Goal: Task Accomplishment & Management: Manage account settings

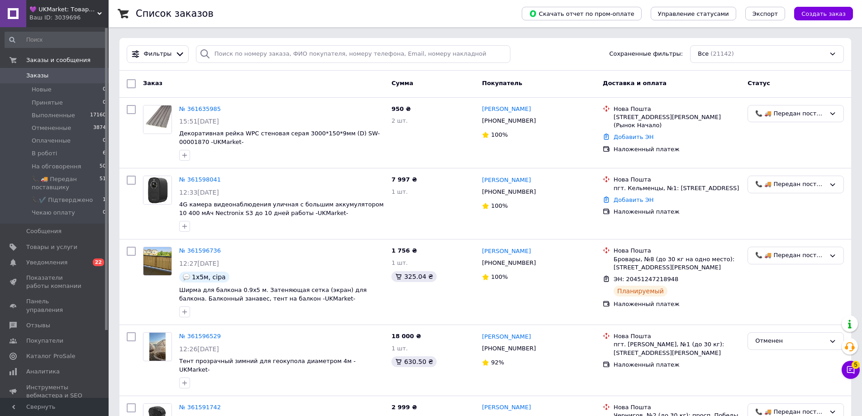
click at [82, 18] on div "Ваш ID: 3039696" at bounding box center [68, 18] width 79 height 8
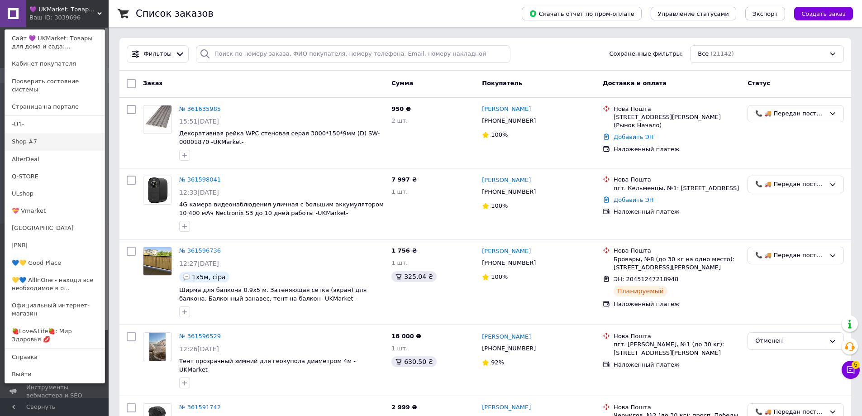
click at [57, 133] on link "Shop #7" at bounding box center [55, 141] width 100 height 17
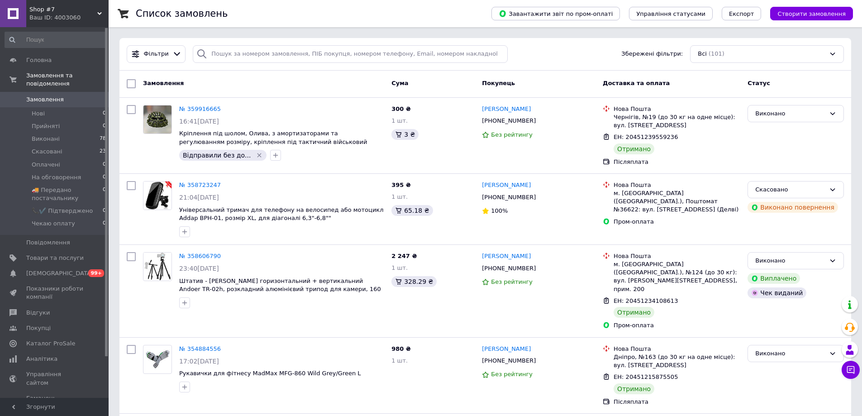
click at [38, 16] on div "Ваш ID: 4003060" at bounding box center [68, 18] width 79 height 8
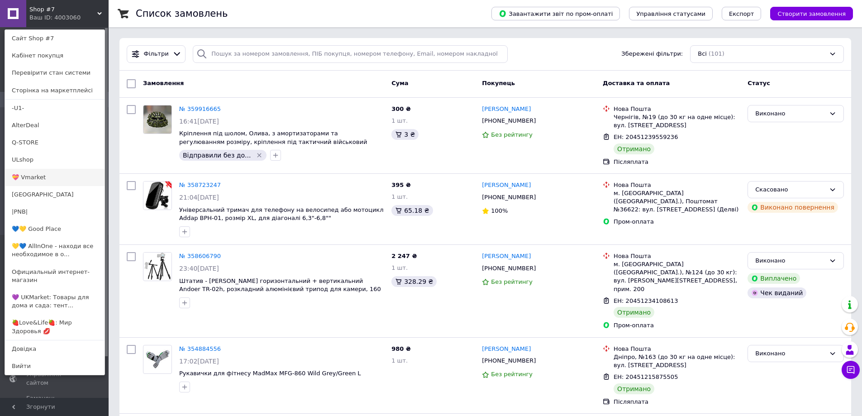
click at [62, 176] on link "💝 Vmarket" at bounding box center [55, 177] width 100 height 17
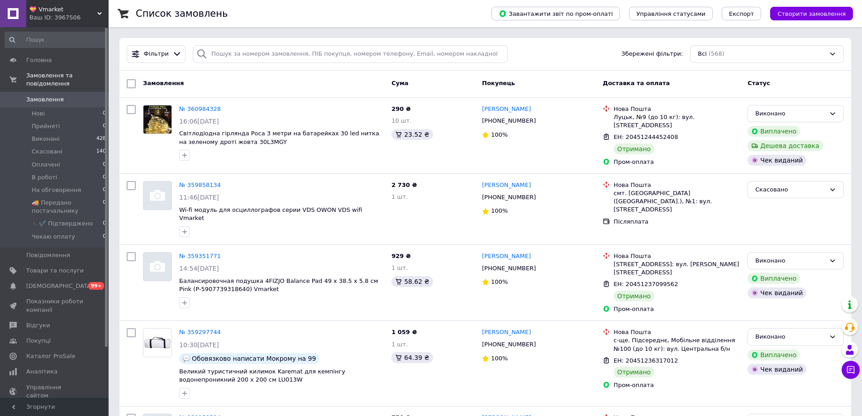
click at [45, 8] on span "💝 Vmarket" at bounding box center [63, 9] width 68 height 8
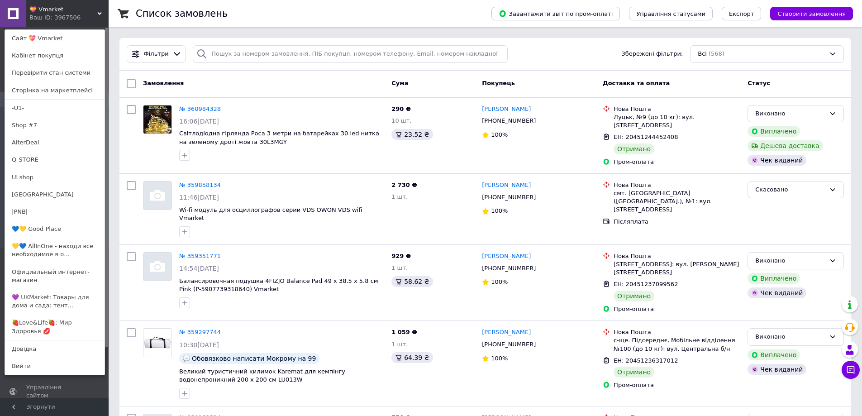
drag, startPoint x: 50, startPoint y: 176, endPoint x: 27, endPoint y: 128, distance: 53.2
click at [50, 176] on link "ULshop" at bounding box center [55, 177] width 100 height 17
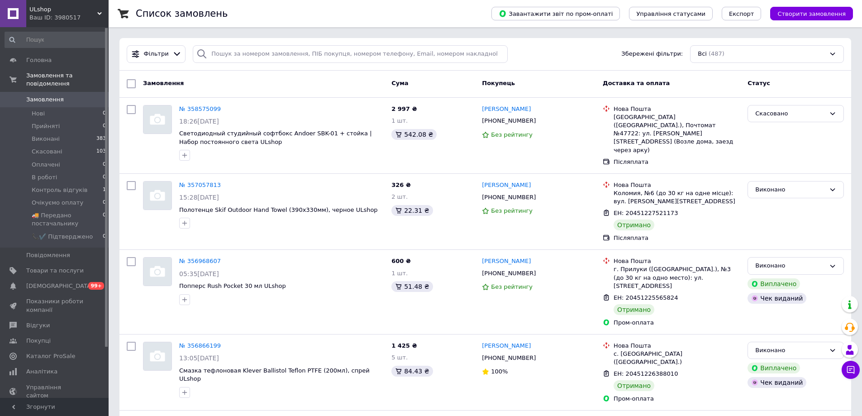
click at [36, 10] on span "ULshop" at bounding box center [63, 9] width 68 height 8
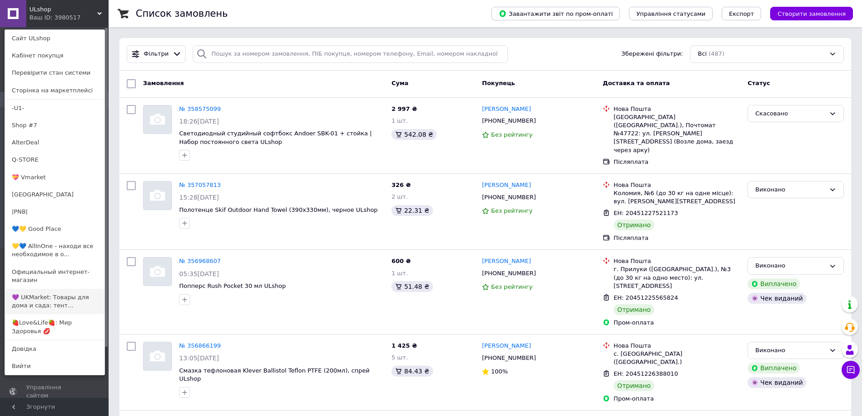
click at [33, 291] on link "💜 UKMarket: Товары для дома и сада: тент..." at bounding box center [55, 301] width 100 height 25
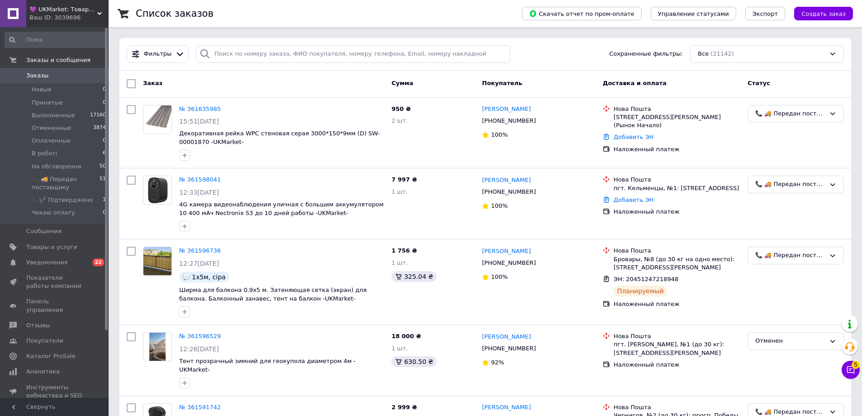
click at [84, 20] on div "Ваш ID: 3039696" at bounding box center [68, 18] width 79 height 8
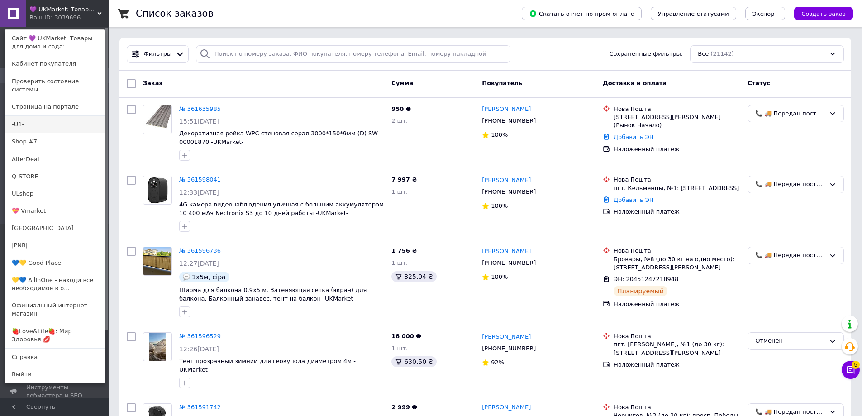
click at [70, 116] on link "-U1-" at bounding box center [55, 124] width 100 height 17
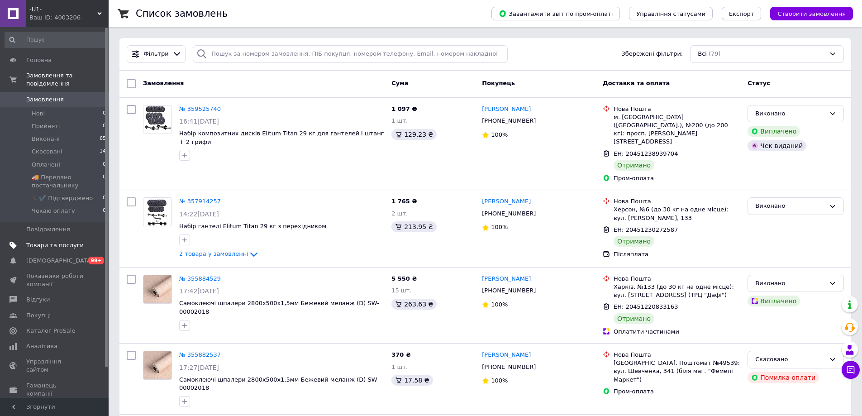
click at [35, 241] on span "Товари та послуги" at bounding box center [54, 245] width 57 height 8
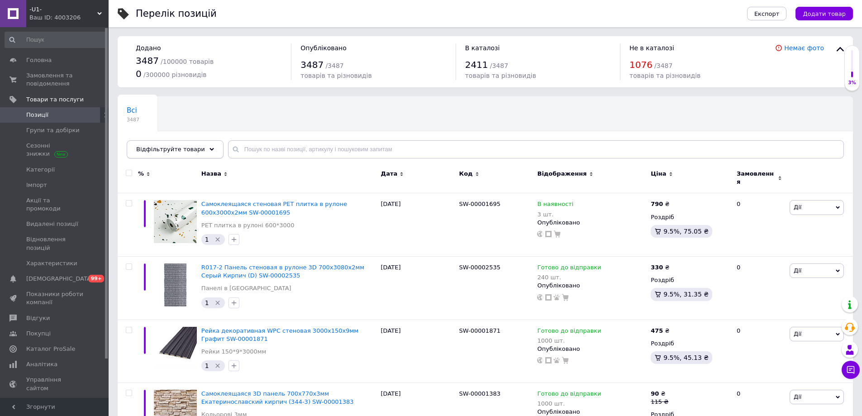
click at [149, 154] on div "Відфільтруйте товари" at bounding box center [175, 149] width 97 height 18
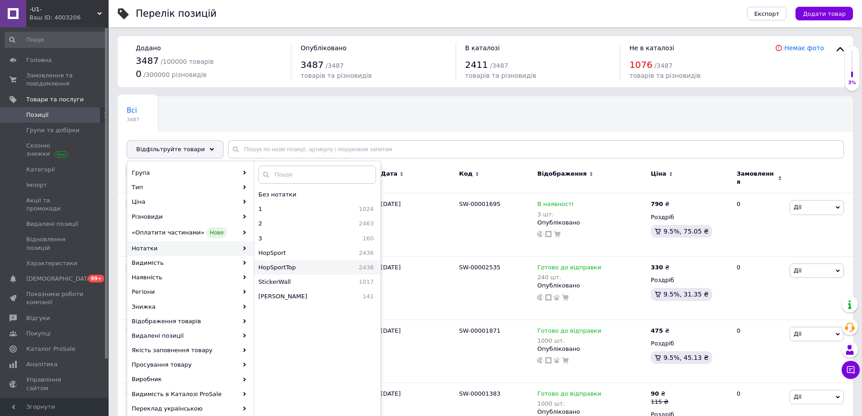
click at [305, 264] on span "HopSportTop" at bounding box center [296, 267] width 76 height 8
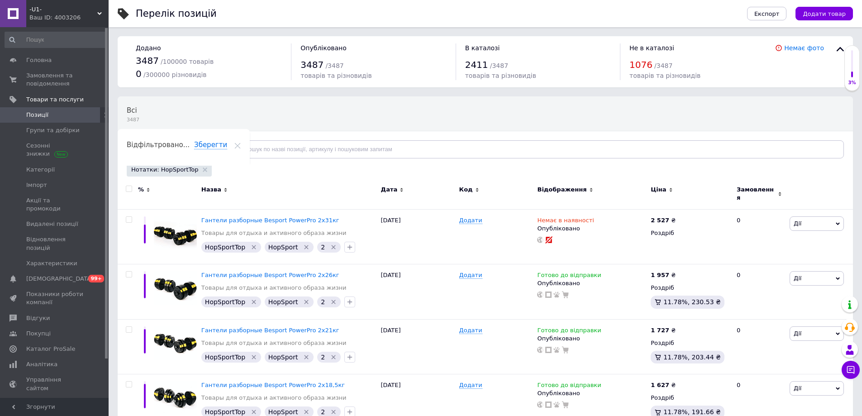
click at [38, 19] on div "Ваш ID: 4003206" at bounding box center [68, 18] width 79 height 8
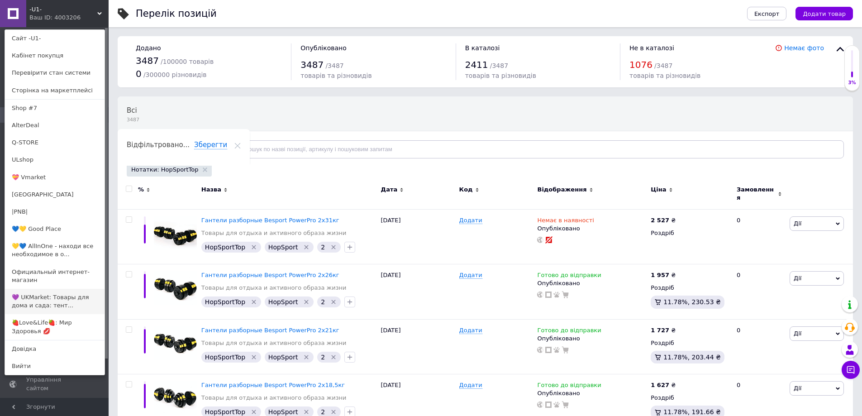
click at [33, 293] on link "💜 UKMarket: Товары для дома и сада: тент..." at bounding box center [55, 301] width 100 height 25
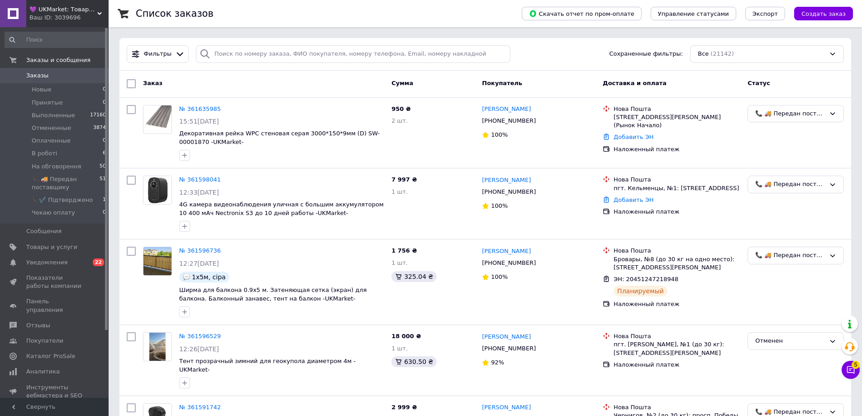
click at [46, 8] on span "💜 UKMarket: Товары для дома и сада: тенты, шторы, мягкие окна, мебель. Товары д…" at bounding box center [63, 9] width 68 height 8
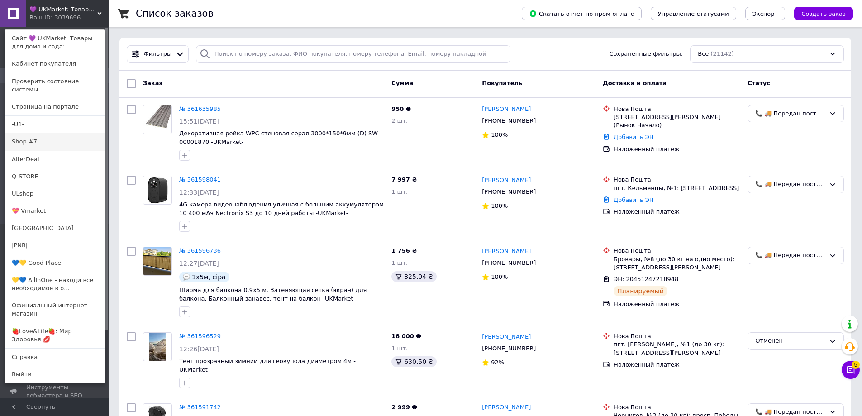
click at [51, 133] on link "Shop #7" at bounding box center [55, 141] width 100 height 17
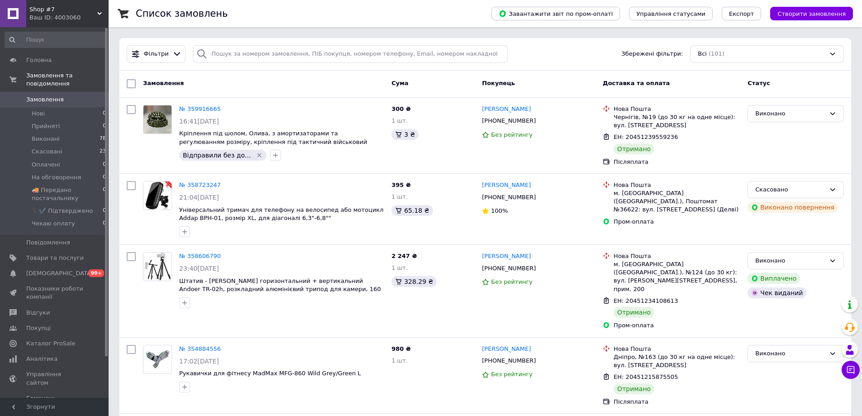
click at [35, 10] on span "Shop #7" at bounding box center [63, 9] width 68 height 8
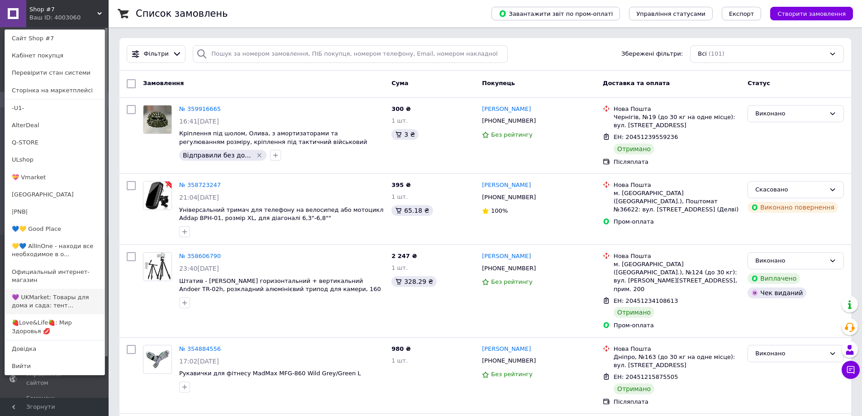
click at [32, 296] on link "💜 UKMarket: Товары для дома и сада: тент..." at bounding box center [55, 301] width 100 height 25
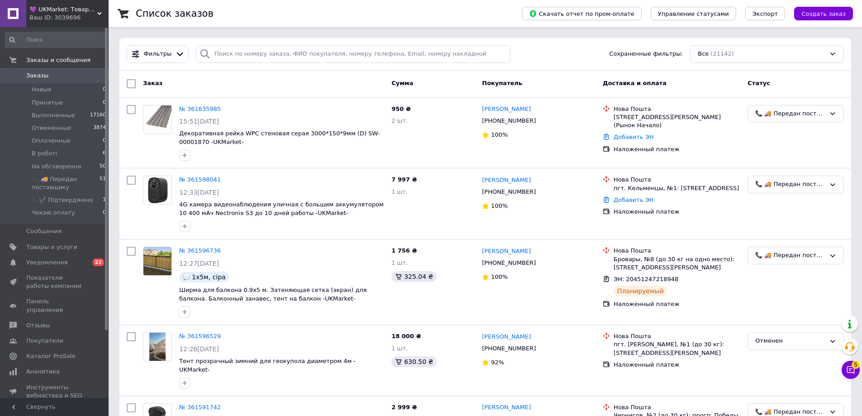
click at [329, 81] on div "Заказ" at bounding box center [263, 84] width 248 height 16
click at [35, 248] on span "Товары и услуги" at bounding box center [51, 247] width 51 height 8
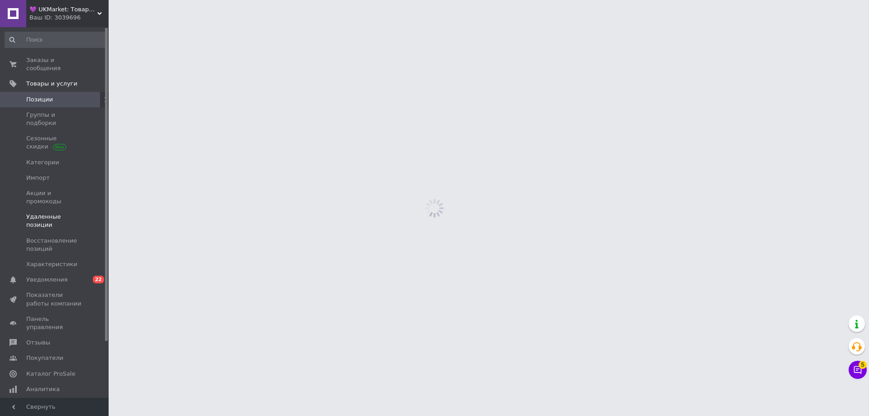
click at [88, 213] on span at bounding box center [96, 221] width 25 height 16
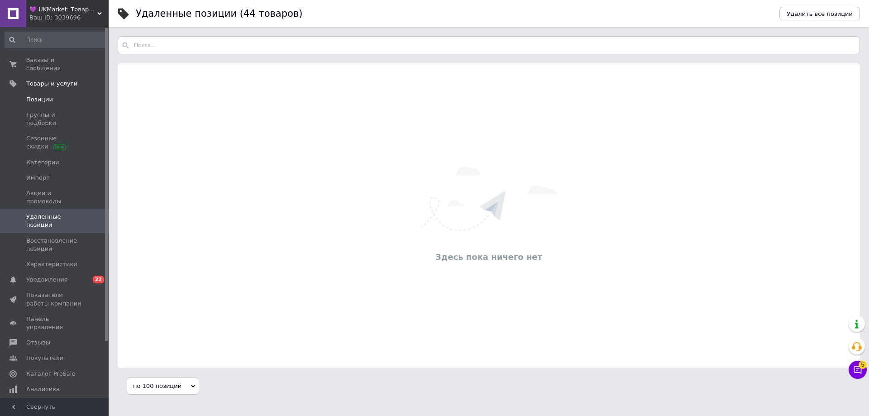
click at [57, 95] on span "Позиции" at bounding box center [54, 99] width 57 height 8
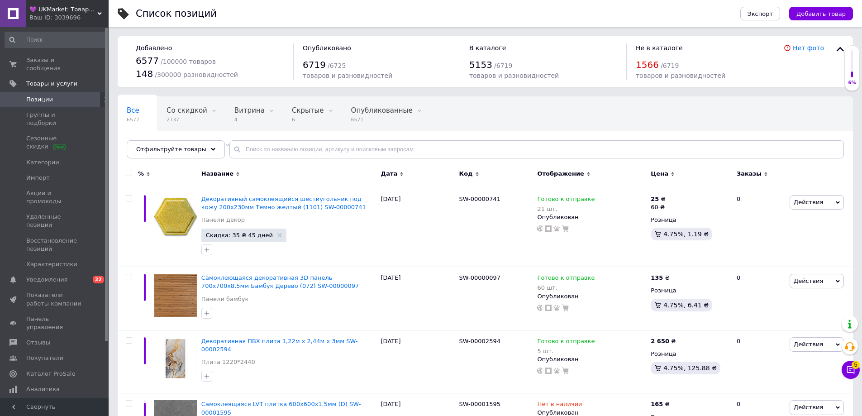
click at [47, 8] on span "💜 UKMarket: Товары для дома и сада: тенты, шторы, мягкие окна, мебель. Товары д…" at bounding box center [63, 9] width 68 height 8
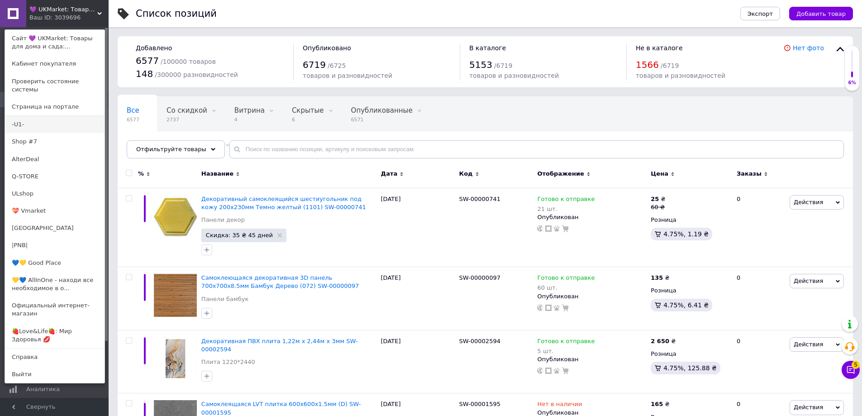
click at [48, 116] on link "-U1-" at bounding box center [55, 124] width 100 height 17
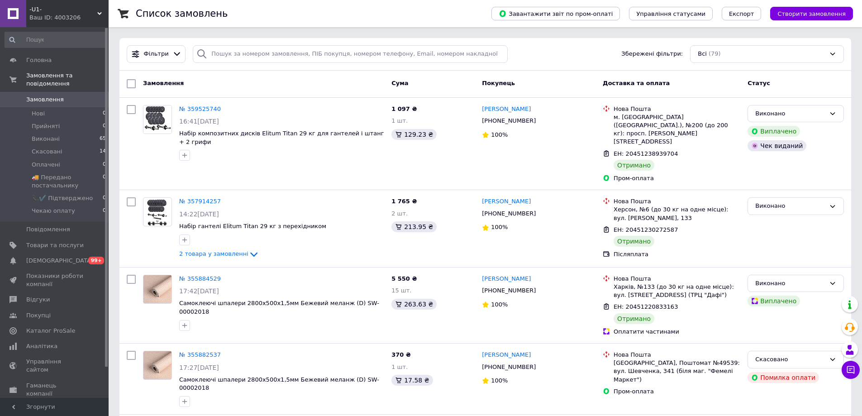
click at [35, 10] on span "-U1-" at bounding box center [63, 9] width 68 height 8
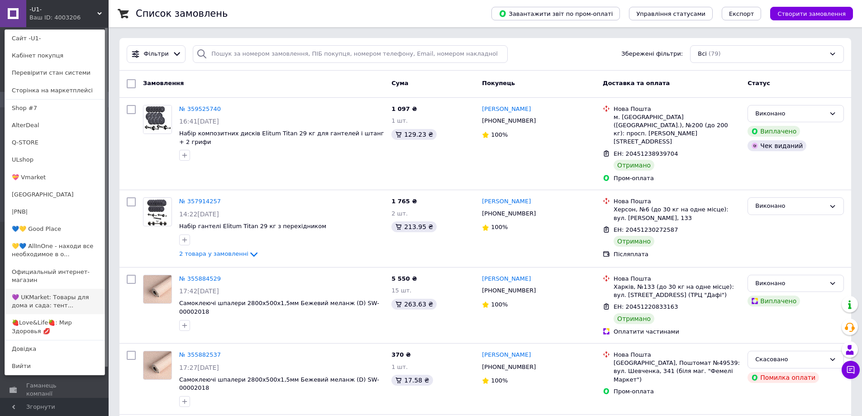
click at [33, 292] on link "💜 UKMarket: Товары для дома и сада: тент..." at bounding box center [55, 301] width 100 height 25
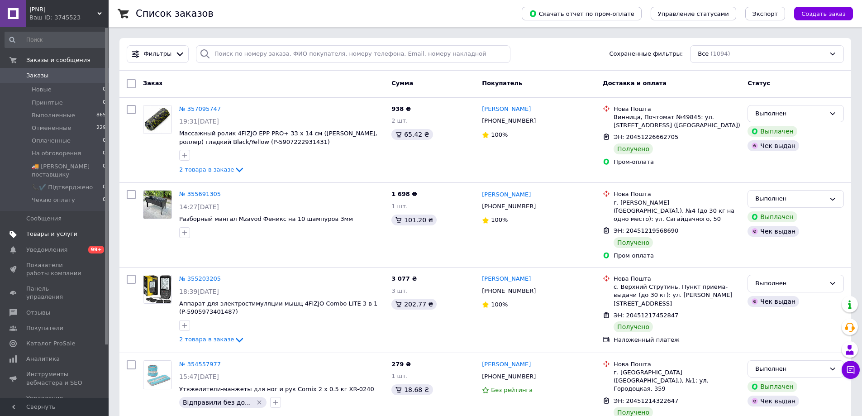
click at [33, 230] on span "Товары и услуги" at bounding box center [51, 234] width 51 height 8
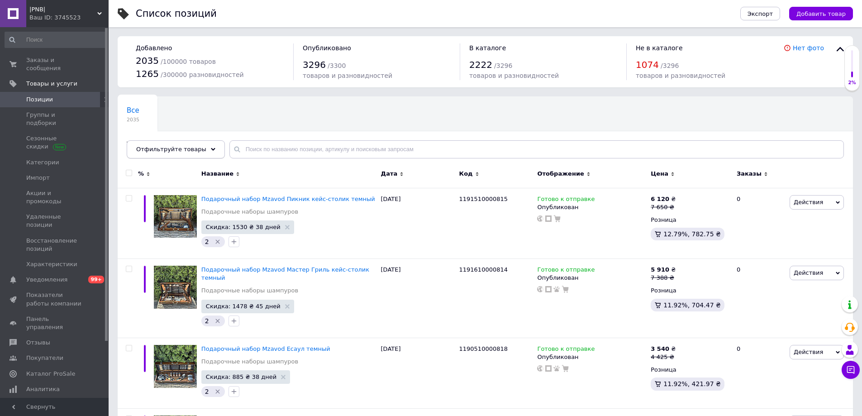
click at [143, 143] on div "Отфильтруйте товары" at bounding box center [176, 149] width 98 height 18
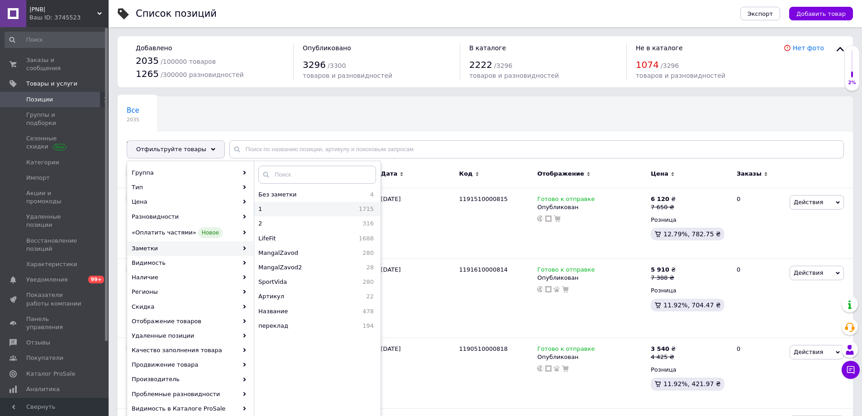
click at [272, 210] on span "1" at bounding box center [267, 209] width 19 height 8
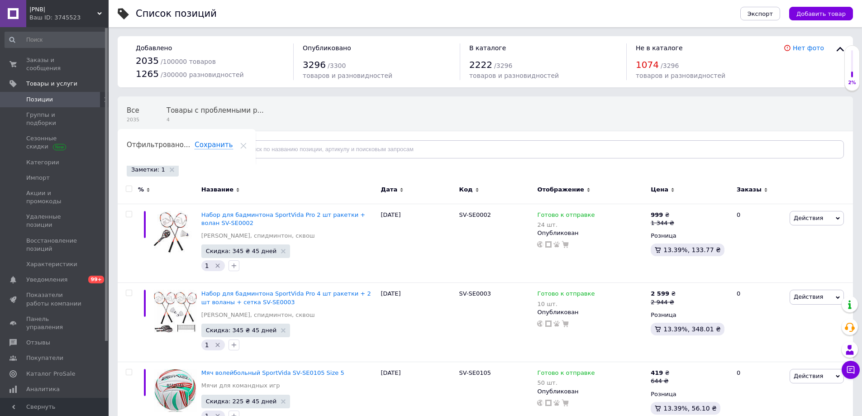
click at [126, 191] on input "checkbox" at bounding box center [129, 189] width 6 height 6
checkbox input "true"
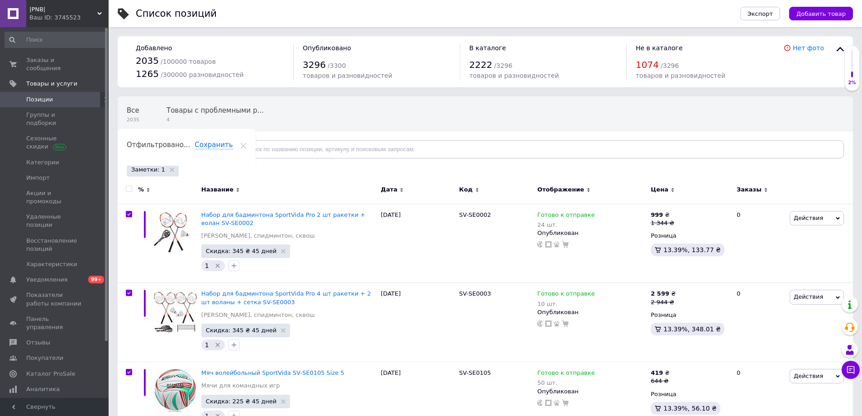
checkbox input "true"
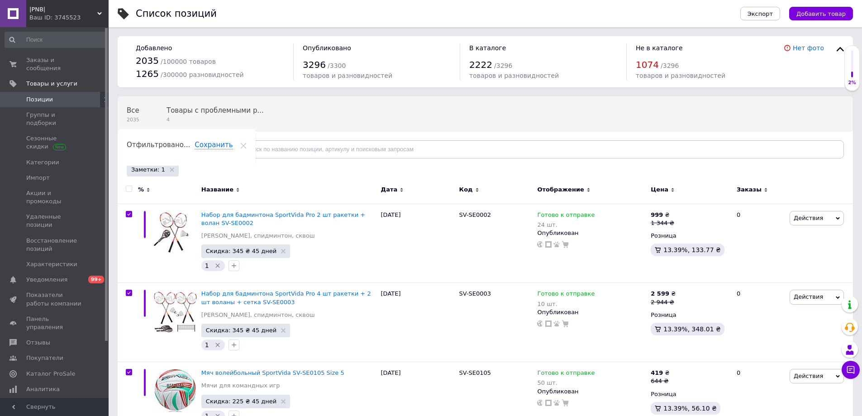
checkbox input "true"
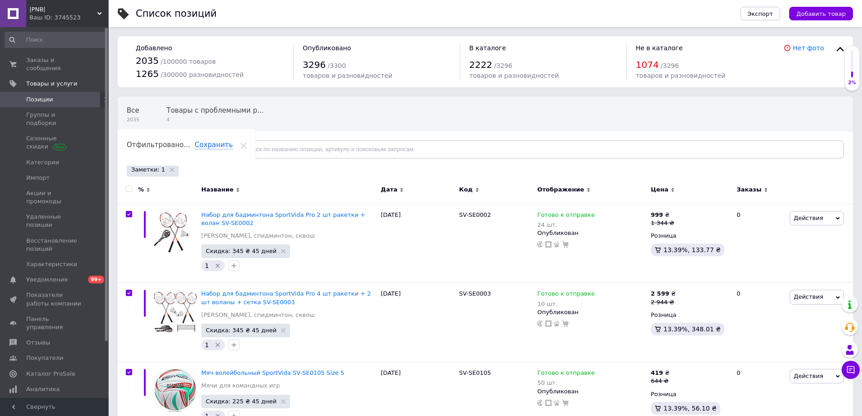
checkbox input "true"
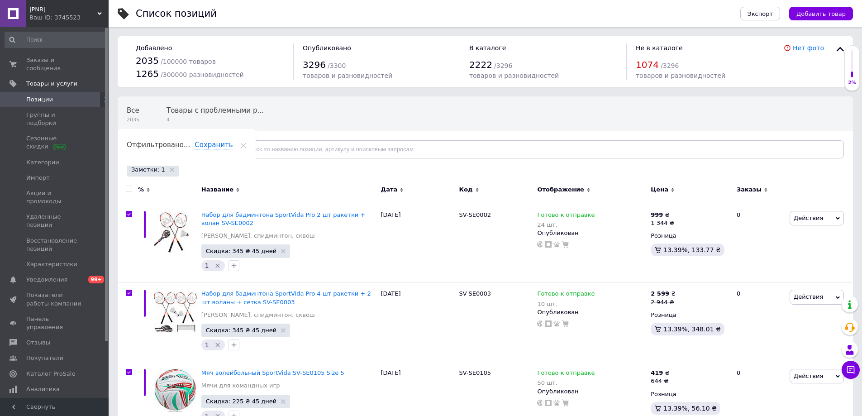
checkbox input "true"
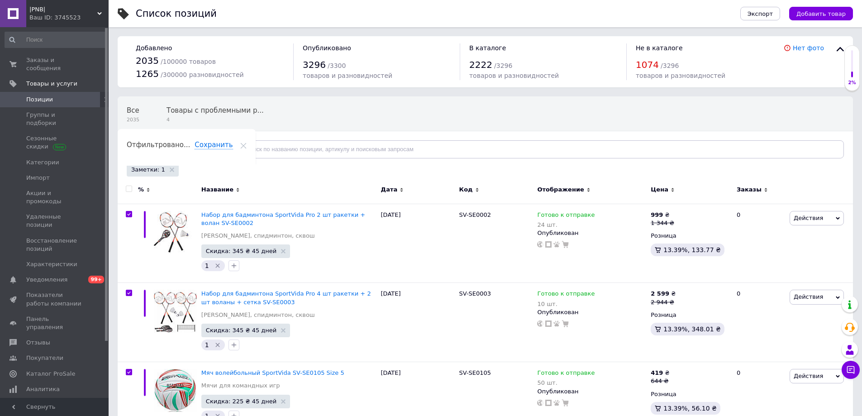
checkbox input "true"
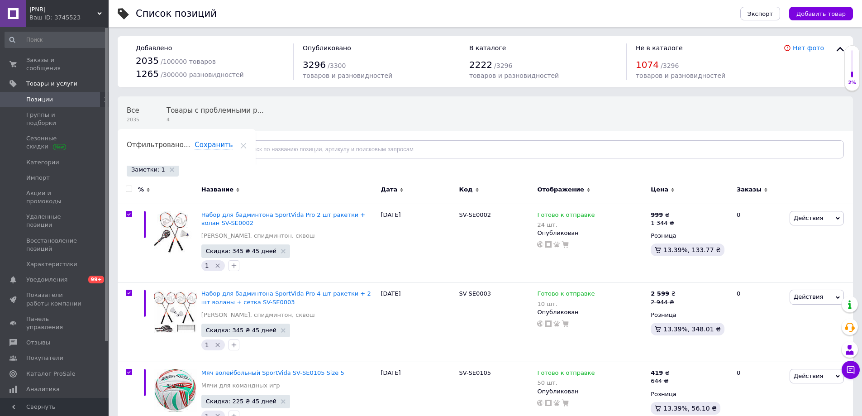
checkbox input "true"
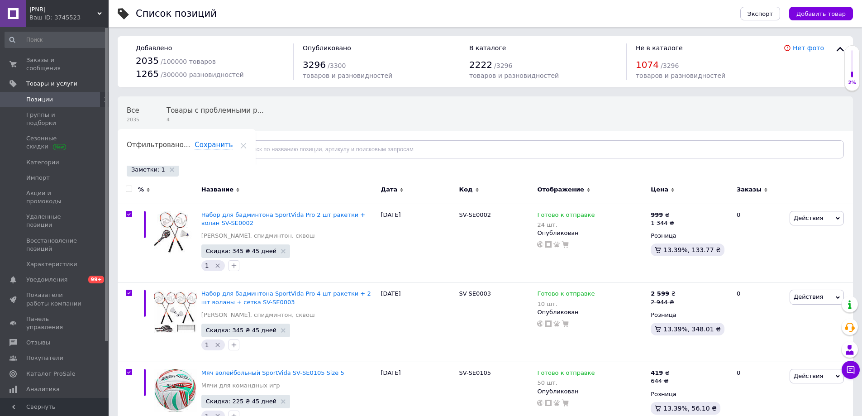
checkbox input "true"
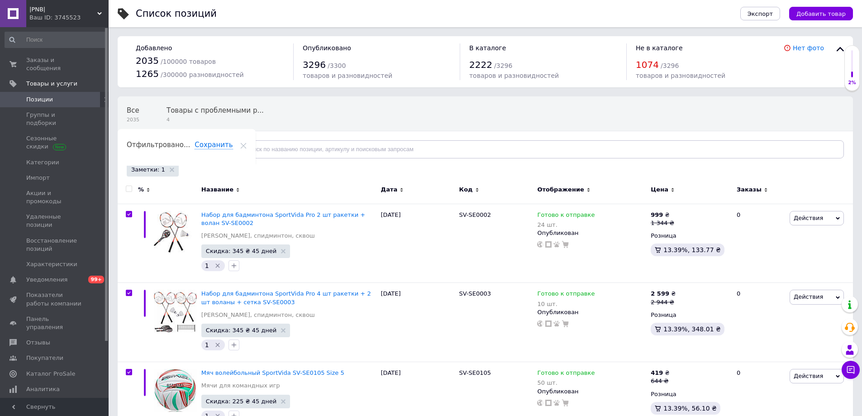
checkbox input "true"
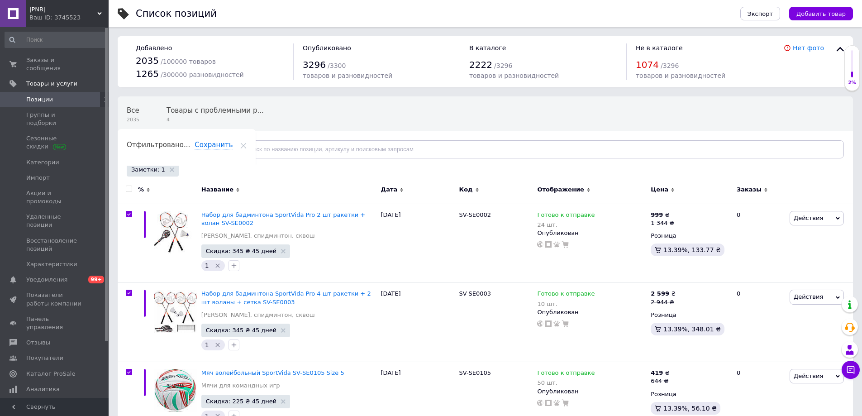
checkbox input "true"
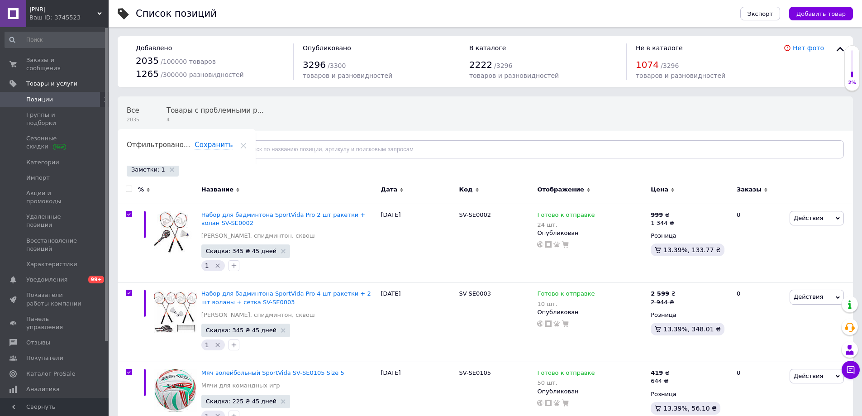
checkbox input "true"
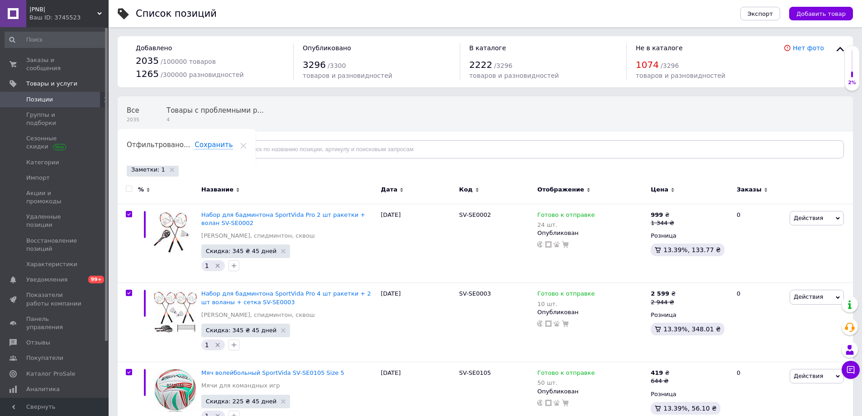
checkbox input "true"
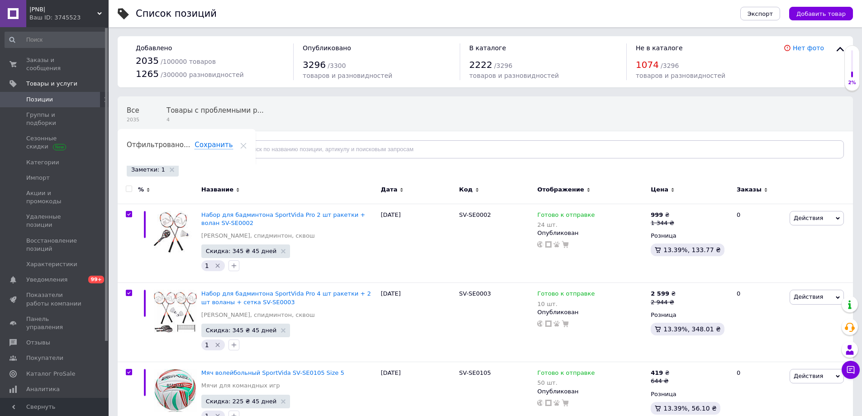
checkbox input "true"
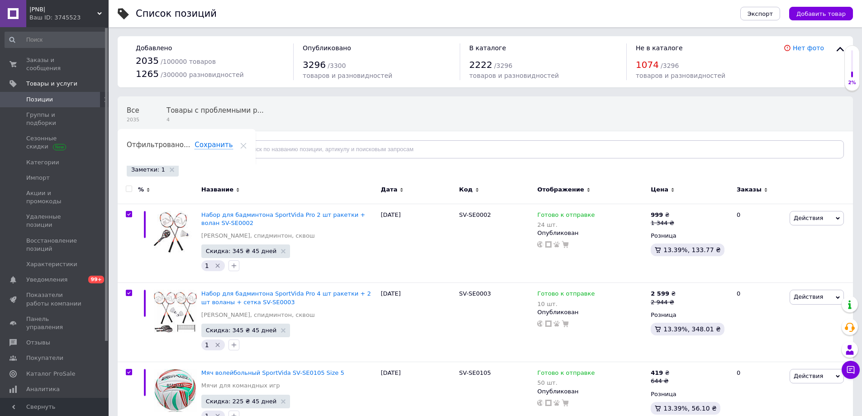
checkbox input "true"
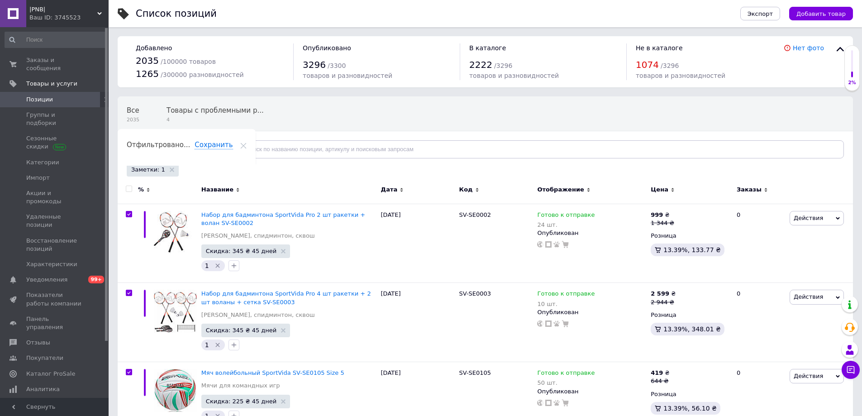
checkbox input "true"
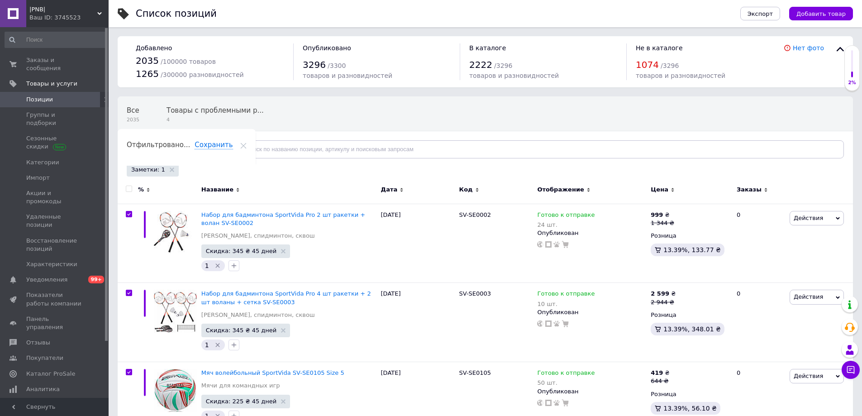
checkbox input "true"
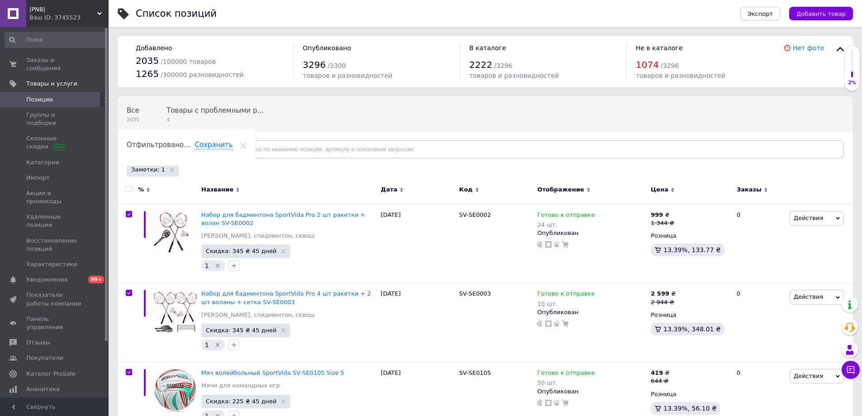
checkbox input "true"
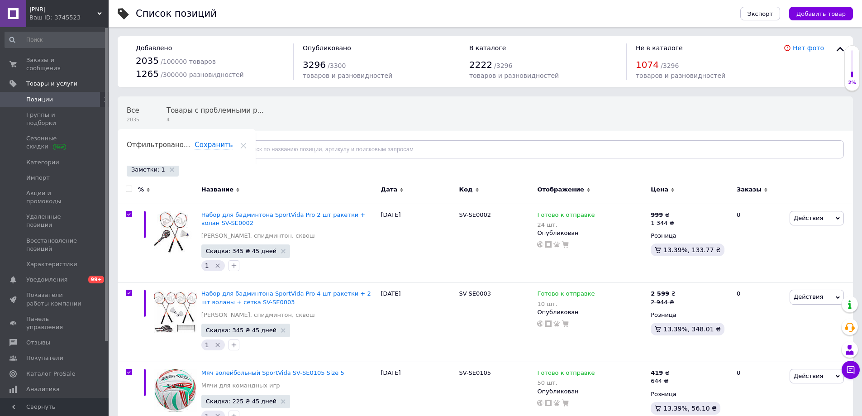
checkbox input "true"
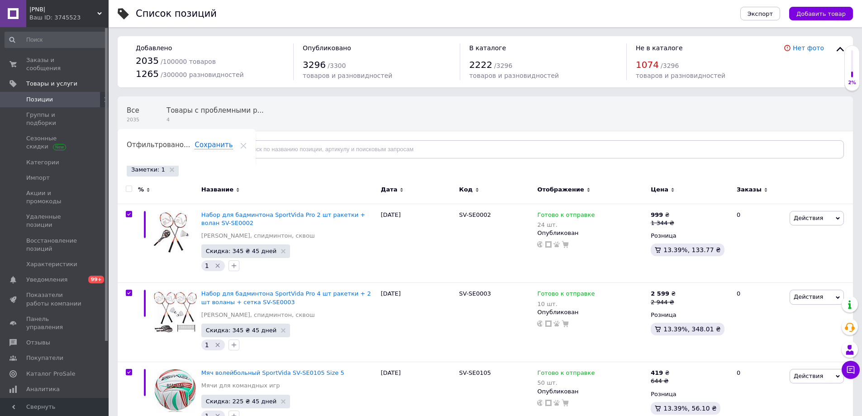
checkbox input "true"
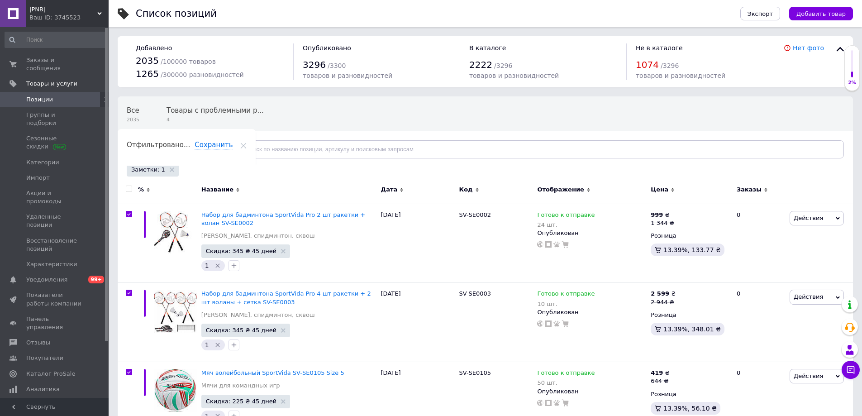
checkbox input "true"
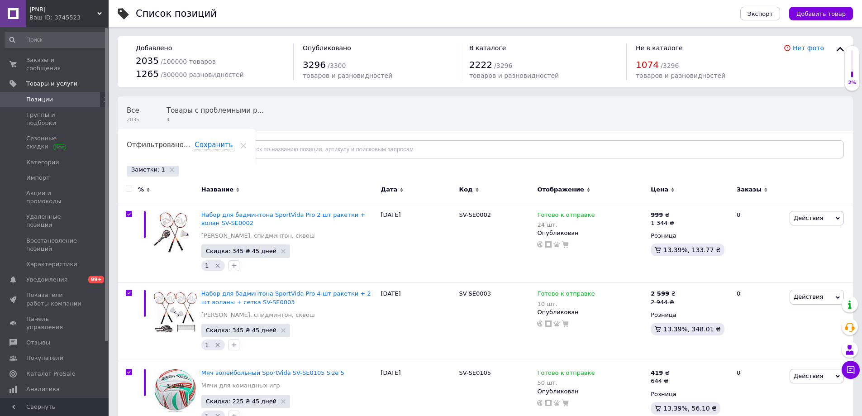
checkbox input "true"
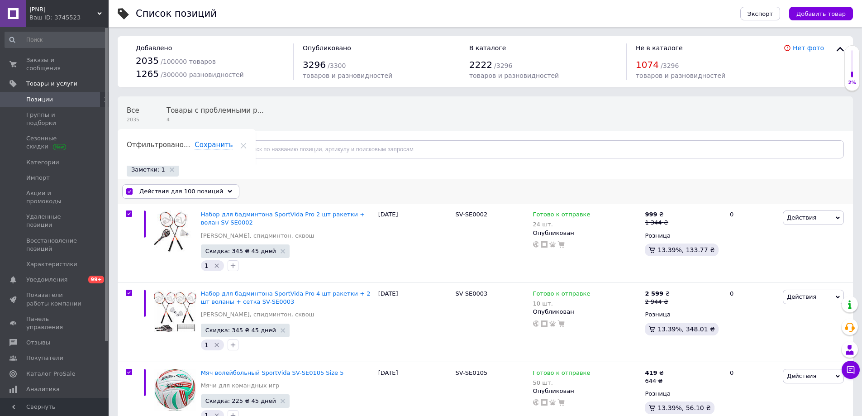
click at [148, 193] on span "Действия для 100 позиций" at bounding box center [181, 191] width 84 height 8
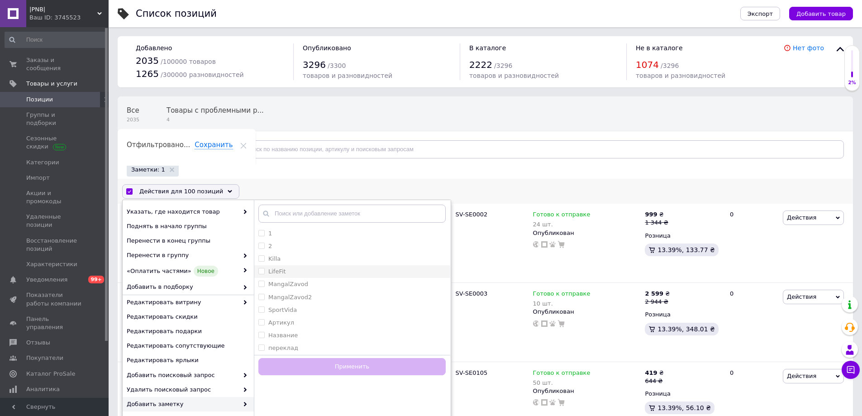
click at [325, 275] on div "LifeFit" at bounding box center [351, 271] width 187 height 8
checkbox input "true"
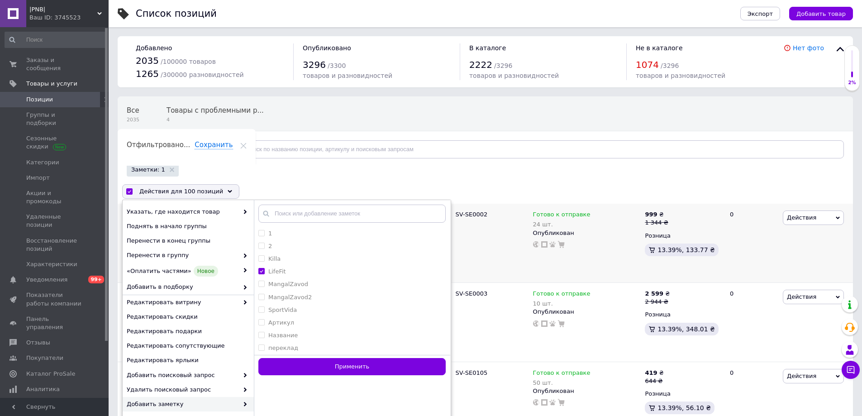
click at [302, 365] on button "Применить" at bounding box center [351, 367] width 187 height 18
checkbox input "false"
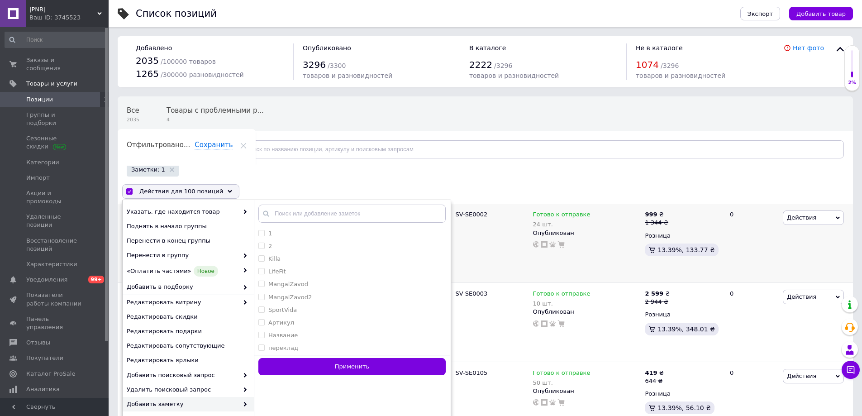
checkbox input "false"
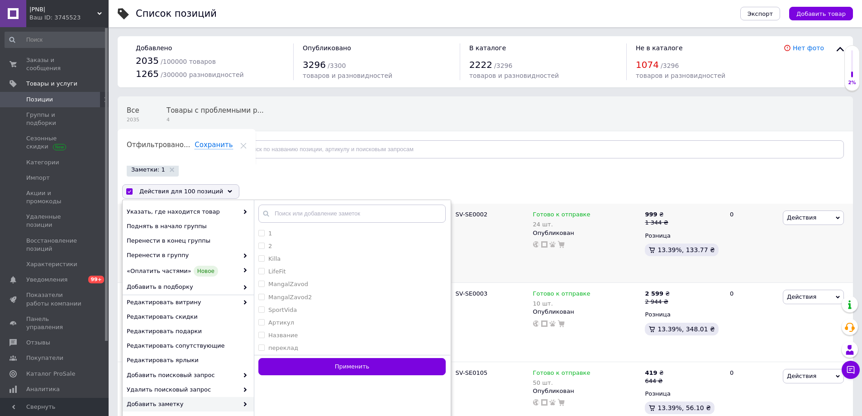
checkbox input "false"
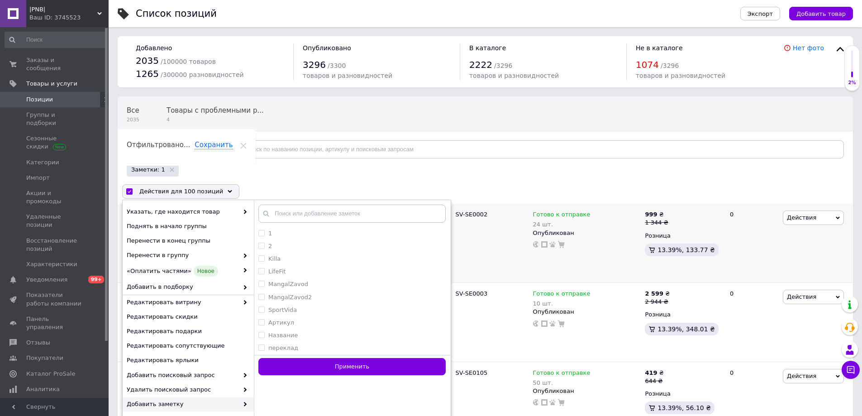
checkbox input "false"
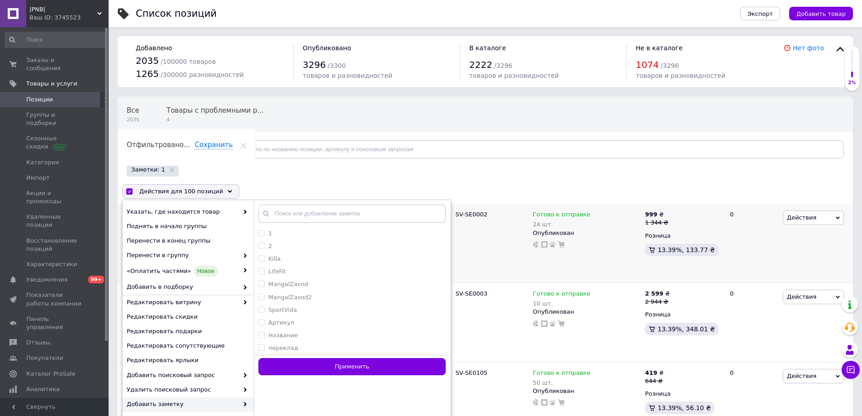
checkbox input "false"
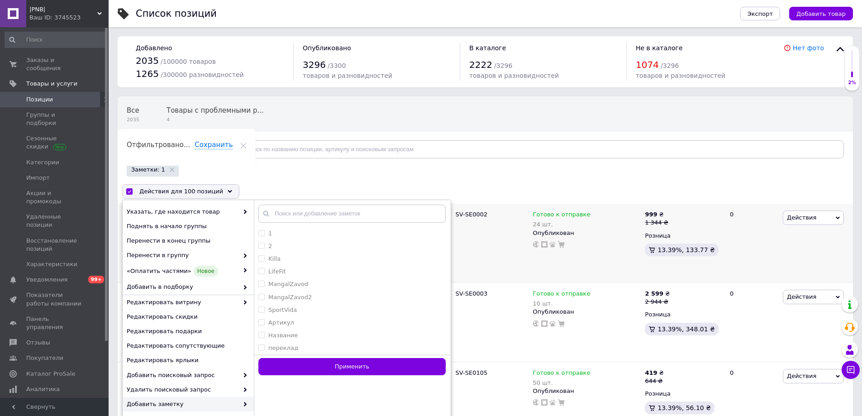
checkbox input "false"
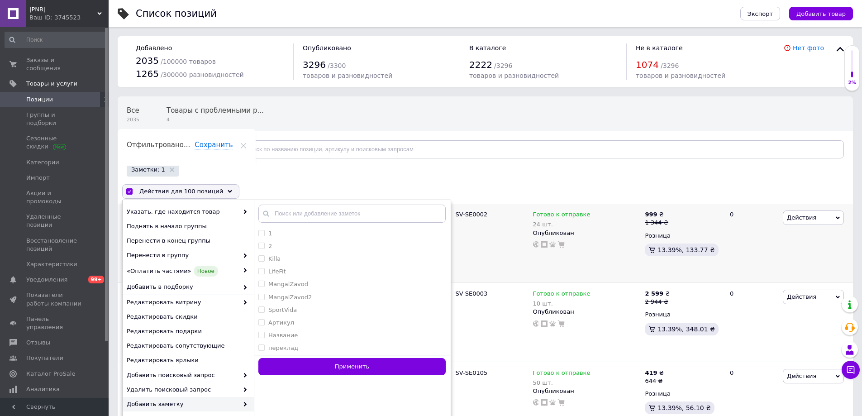
checkbox input "false"
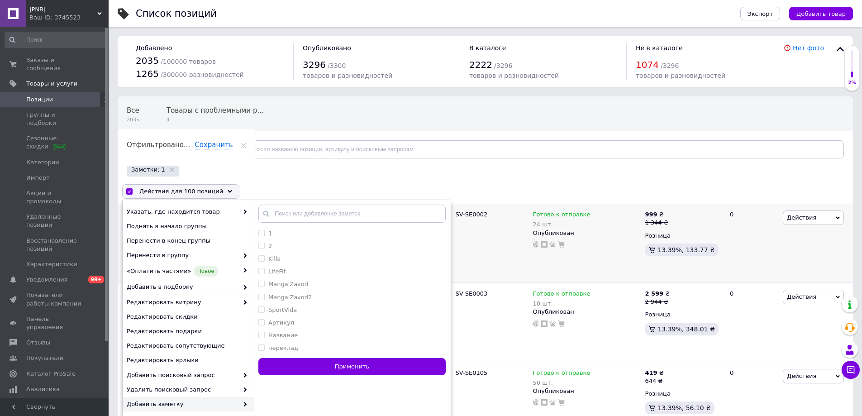
checkbox input "false"
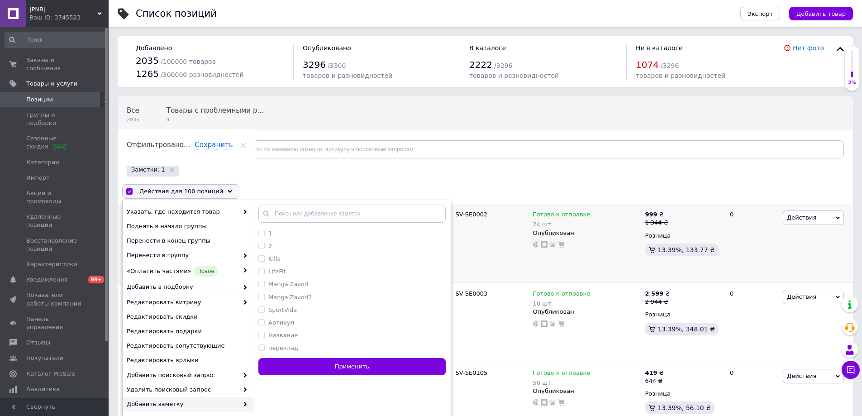
checkbox input "false"
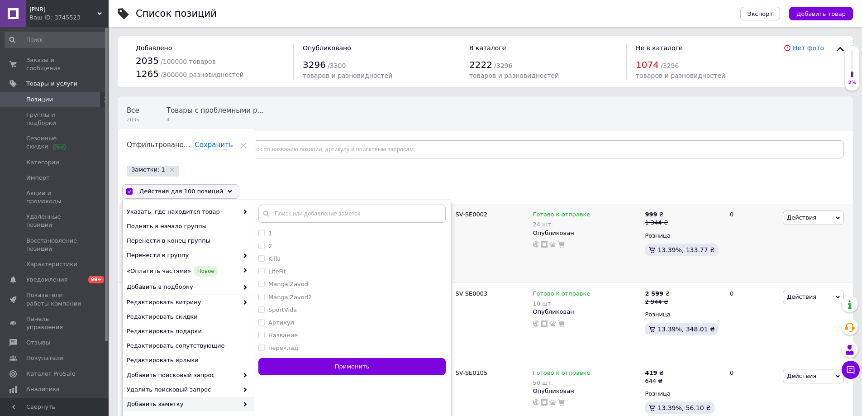
checkbox input "false"
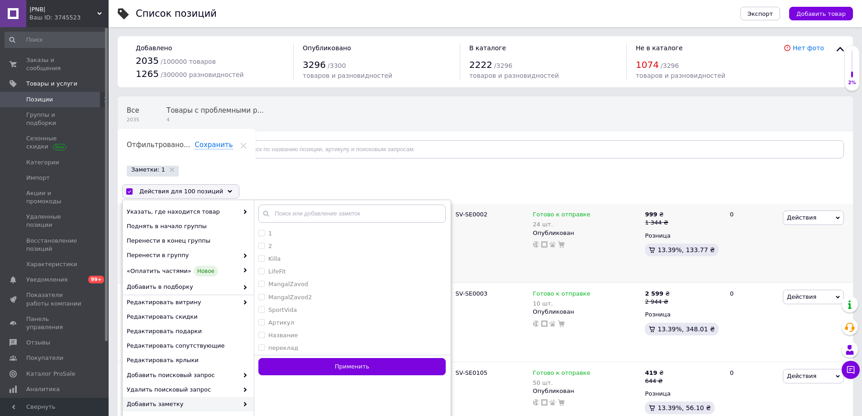
checkbox input "false"
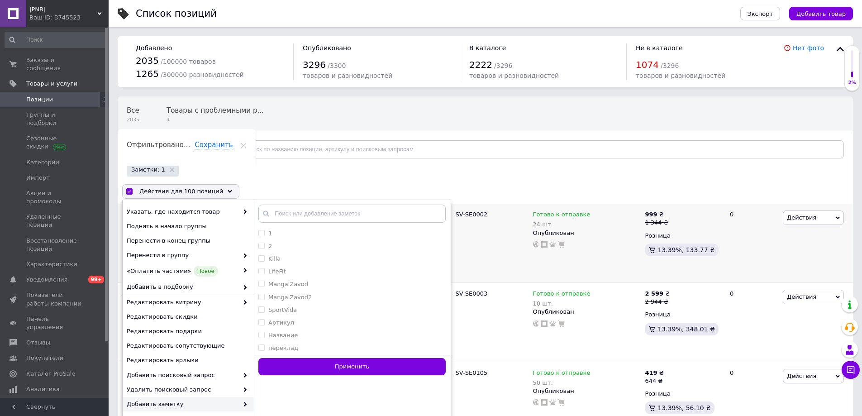
checkbox input "false"
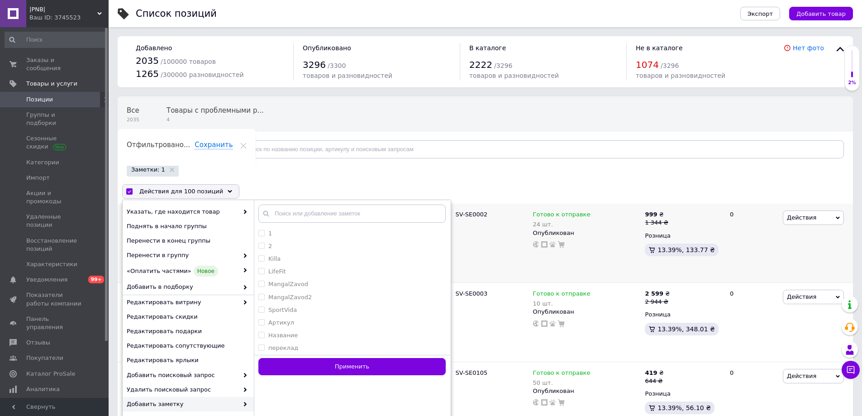
checkbox input "false"
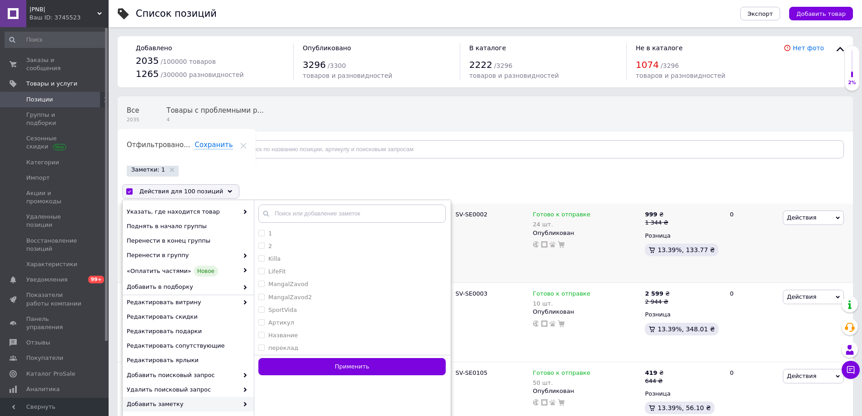
checkbox input "false"
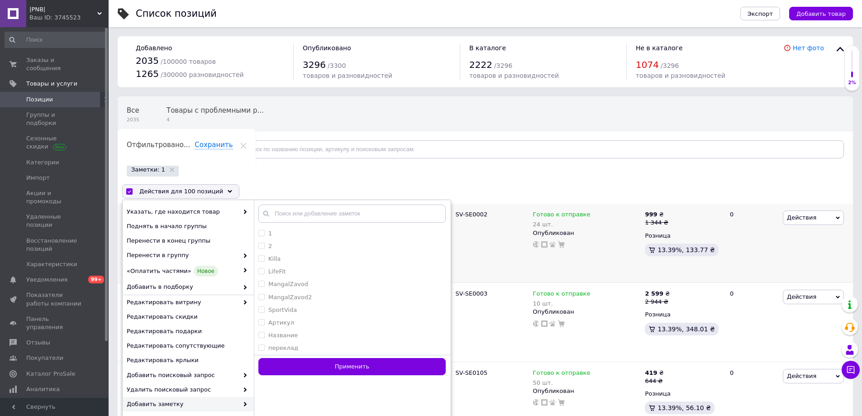
checkbox input "false"
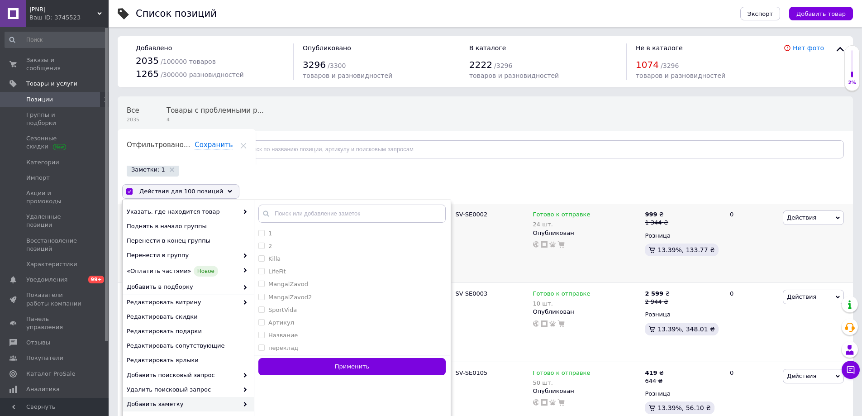
checkbox input "false"
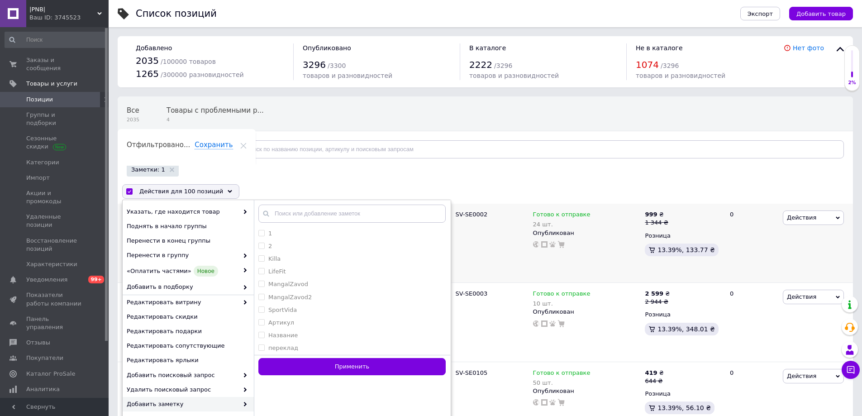
checkbox input "false"
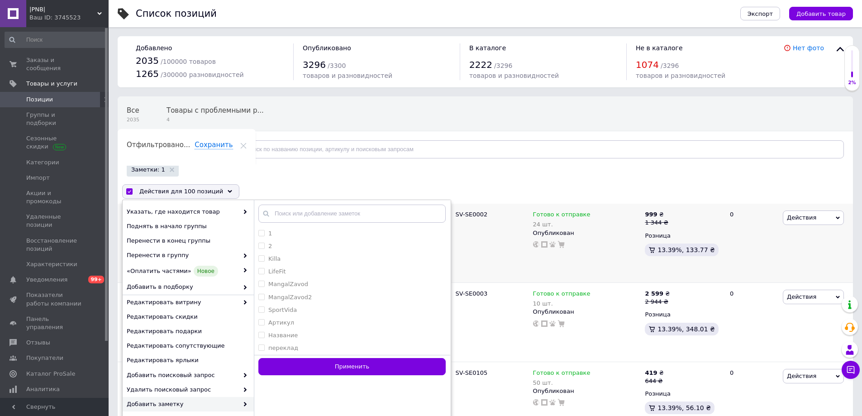
checkbox input "false"
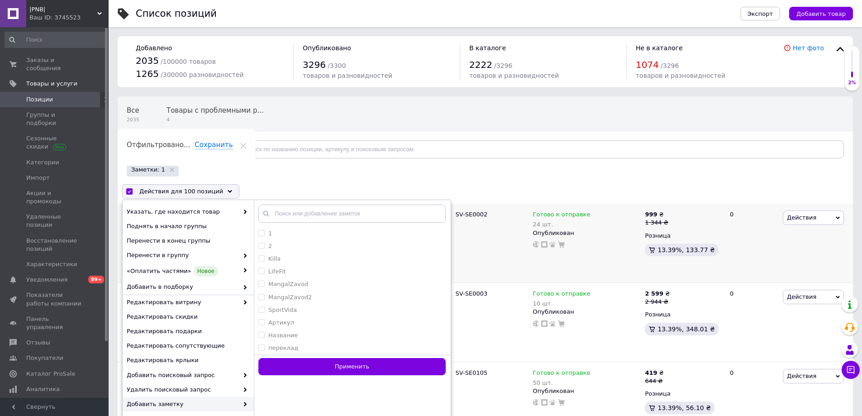
checkbox input "false"
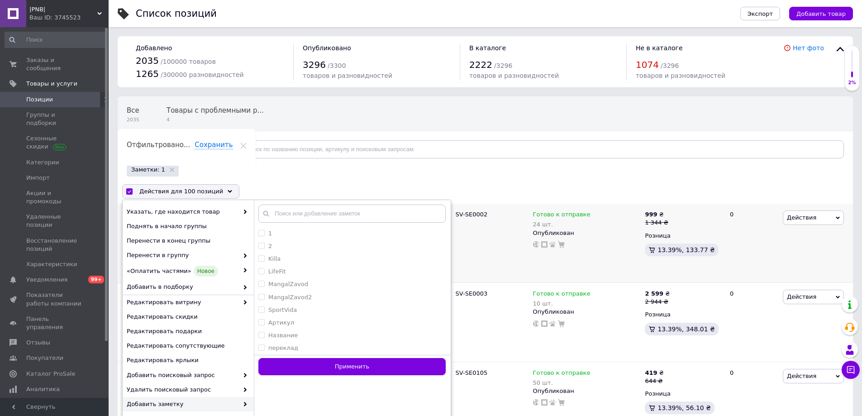
checkbox input "false"
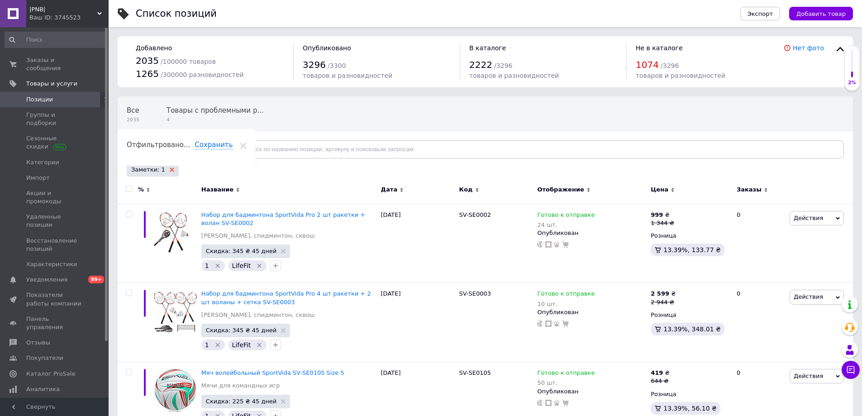
click at [170, 169] on use at bounding box center [172, 169] width 5 height 5
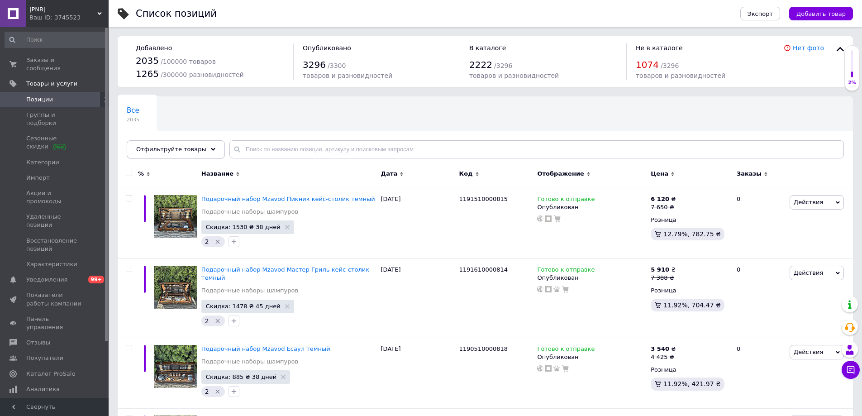
click at [145, 149] on span "Отфильтруйте товары" at bounding box center [171, 149] width 70 height 7
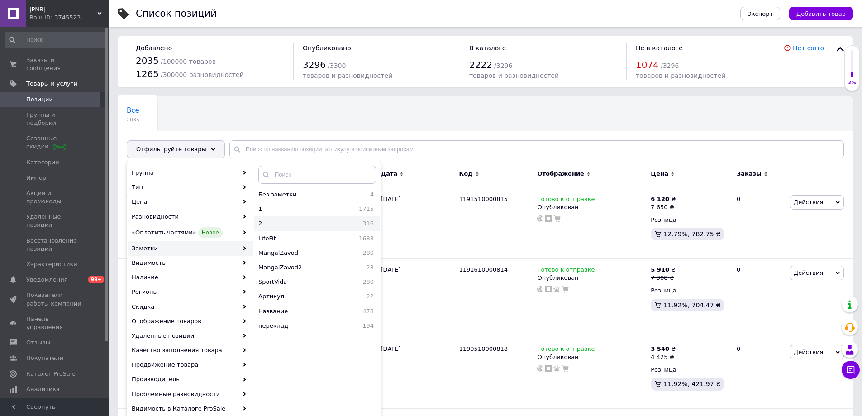
click at [277, 225] on span "2" at bounding box center [269, 224] width 22 height 8
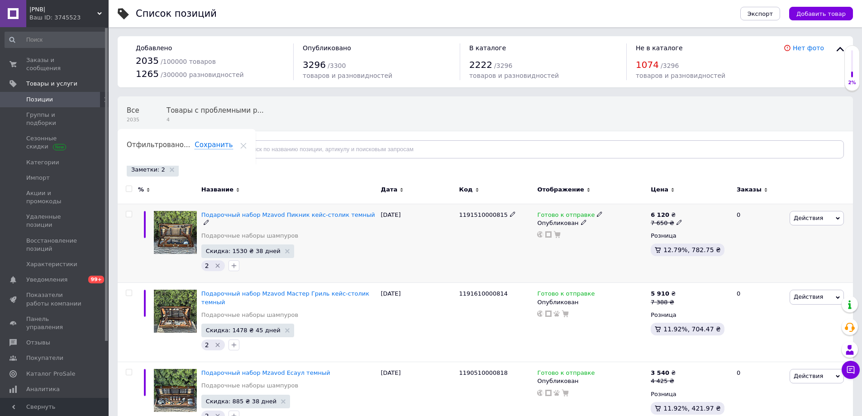
click at [127, 216] on input "checkbox" at bounding box center [129, 214] width 6 height 6
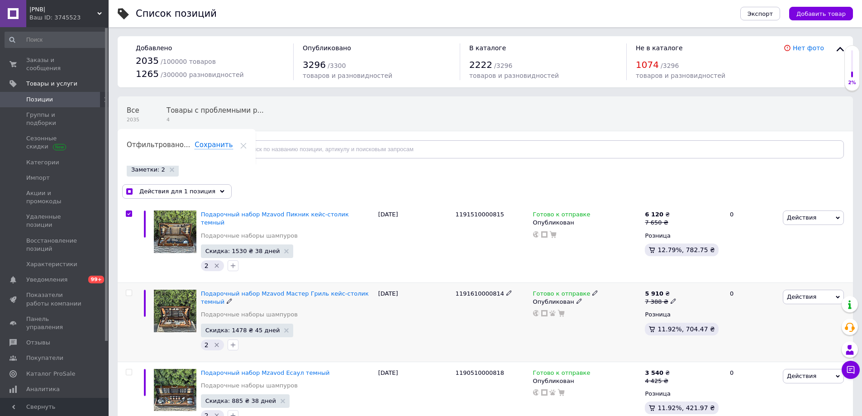
click at [127, 290] on input "checkbox" at bounding box center [129, 293] width 6 height 6
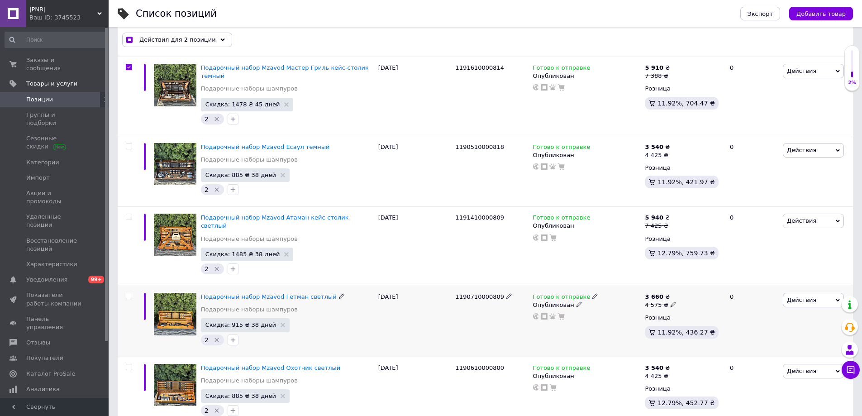
scroll to position [226, 0]
click at [128, 143] on input "checkbox" at bounding box center [129, 146] width 6 height 6
click at [129, 214] on input "checkbox" at bounding box center [129, 217] width 6 height 6
click at [129, 293] on input "checkbox" at bounding box center [129, 296] width 6 height 6
click at [128, 364] on input "checkbox" at bounding box center [129, 367] width 6 height 6
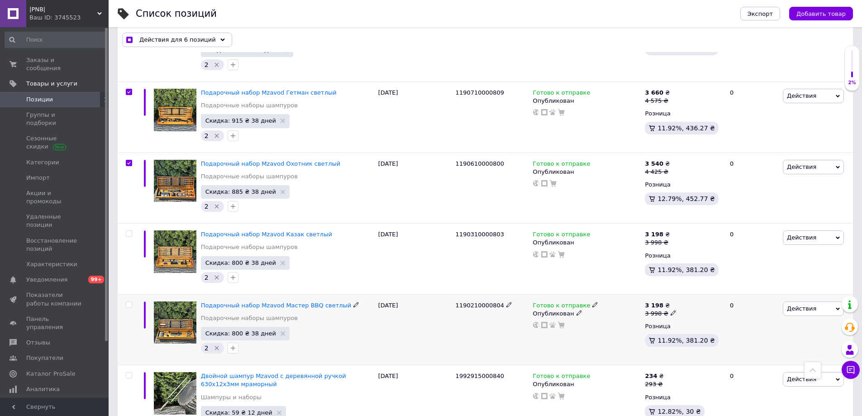
scroll to position [453, 0]
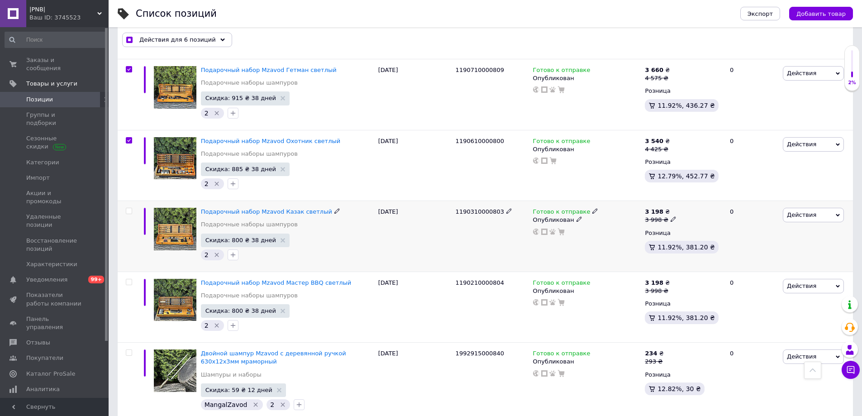
click at [128, 208] on input "checkbox" at bounding box center [129, 211] width 6 height 6
click at [128, 279] on input "checkbox" at bounding box center [129, 282] width 6 height 6
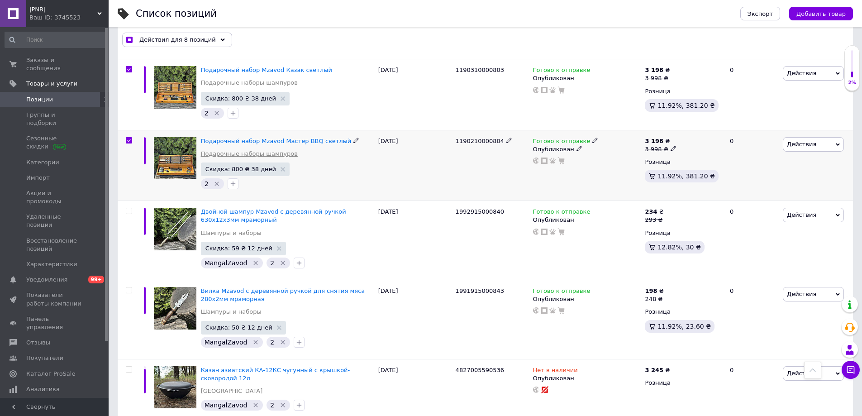
scroll to position [634, 0]
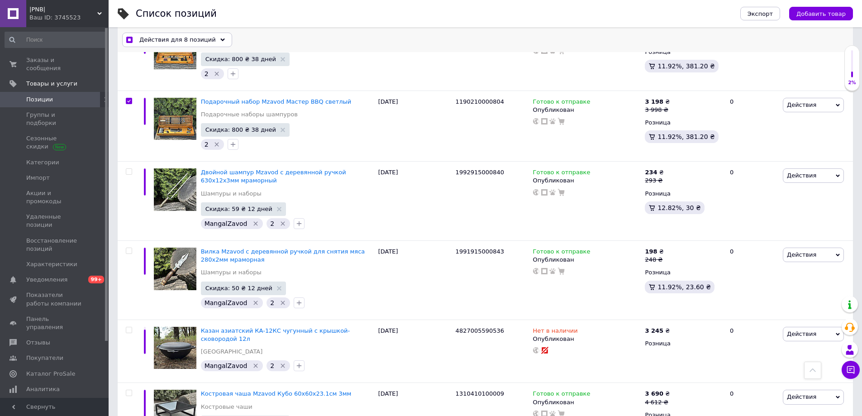
click at [144, 42] on span "Действия для 8 позиций" at bounding box center [177, 40] width 76 height 8
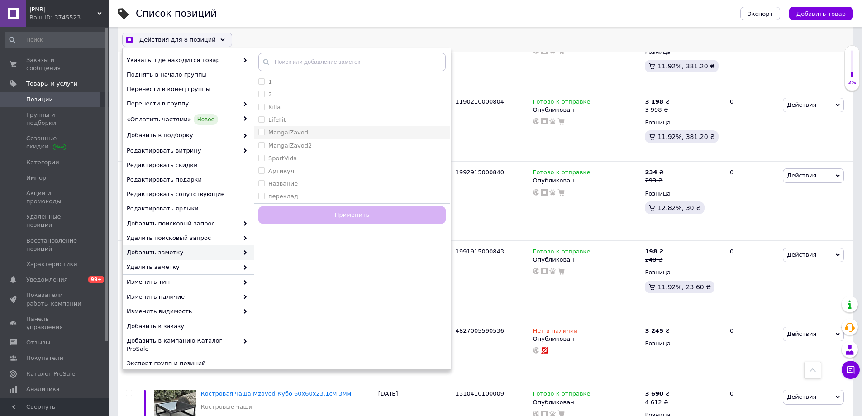
click at [332, 138] on li "MangalZavod" at bounding box center [352, 132] width 196 height 13
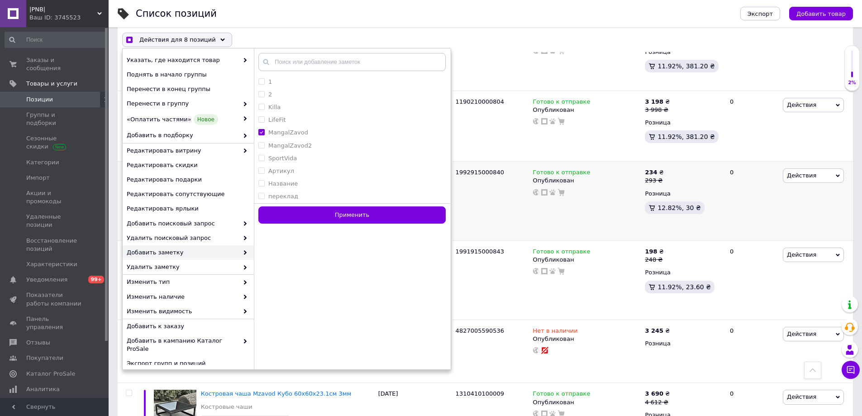
click at [314, 212] on button "Применить" at bounding box center [351, 215] width 187 height 18
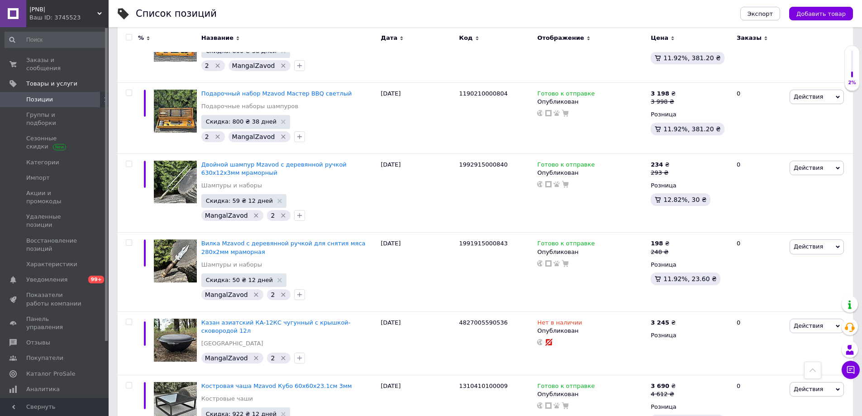
scroll to position [0, 0]
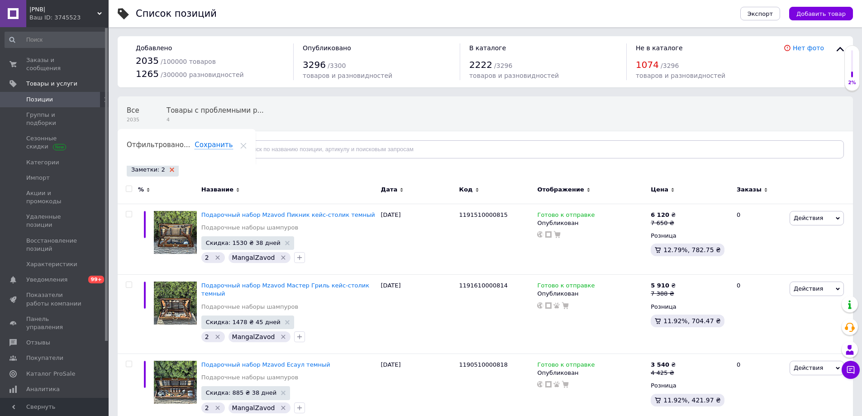
click at [170, 171] on use at bounding box center [172, 169] width 5 height 5
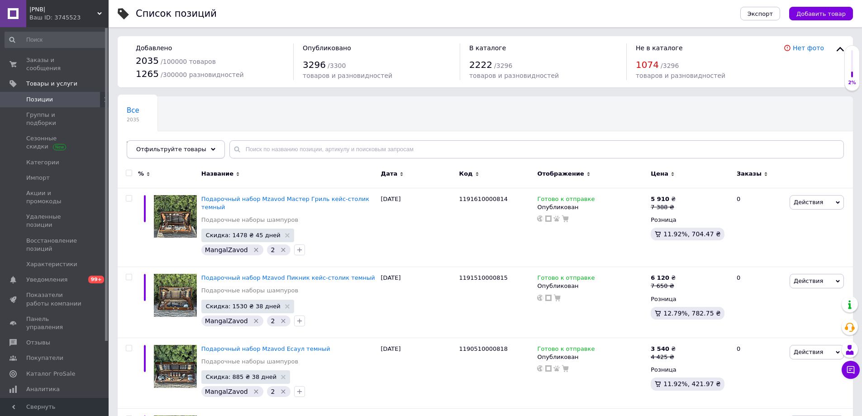
click at [144, 151] on span "Отфильтруйте товары" at bounding box center [171, 149] width 70 height 7
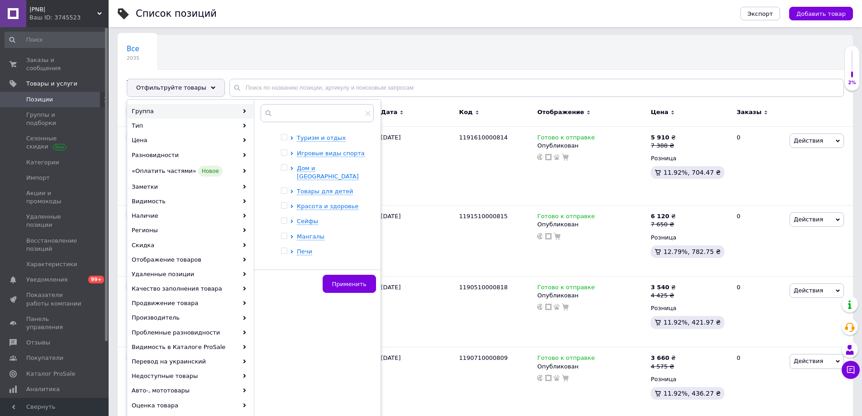
scroll to position [45, 0]
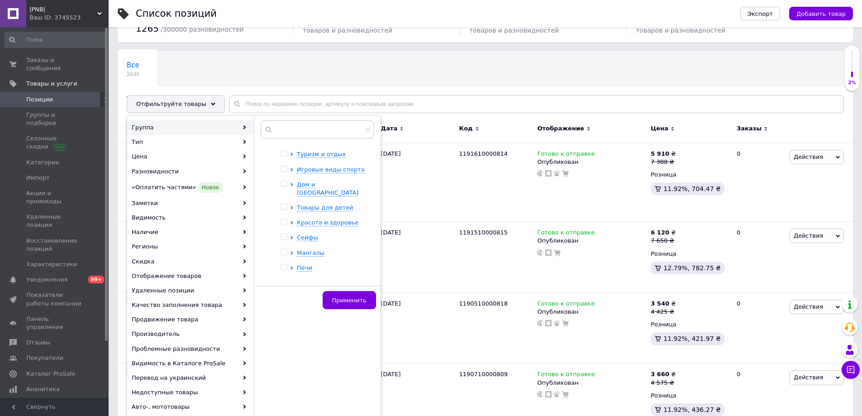
click at [282, 279] on input "checkbox" at bounding box center [284, 282] width 6 height 6
click at [308, 279] on span "Мебель" at bounding box center [308, 282] width 23 height 7
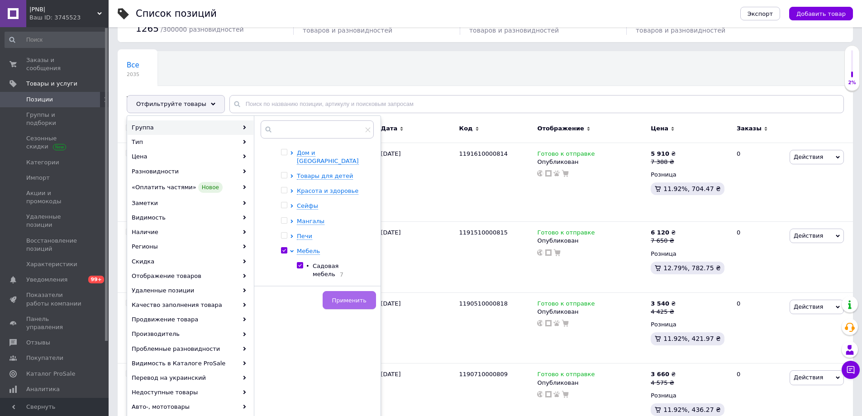
click at [343, 302] on span "Применить" at bounding box center [349, 300] width 34 height 7
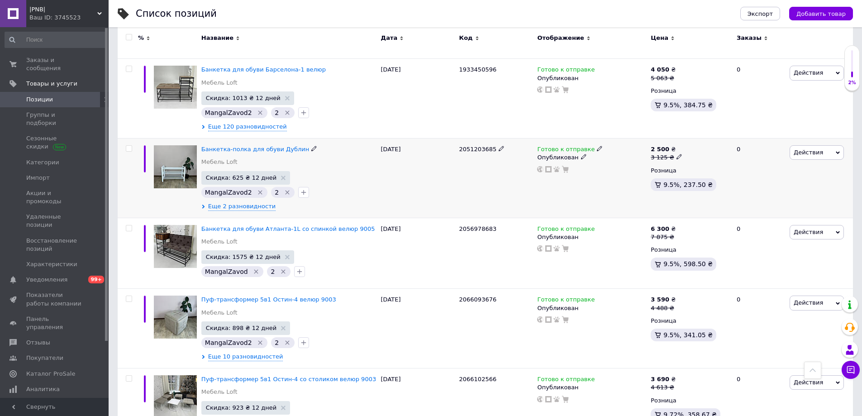
scroll to position [1720, 0]
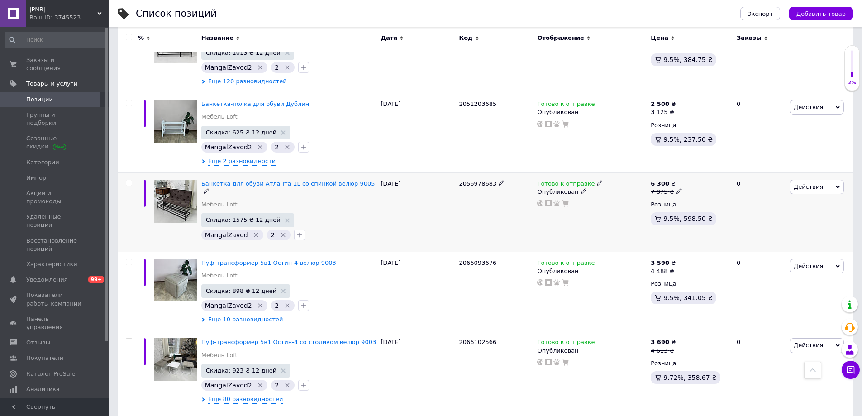
click at [253, 231] on icon "Удалить метку" at bounding box center [256, 234] width 7 height 7
click at [126, 180] on input "checkbox" at bounding box center [129, 183] width 6 height 6
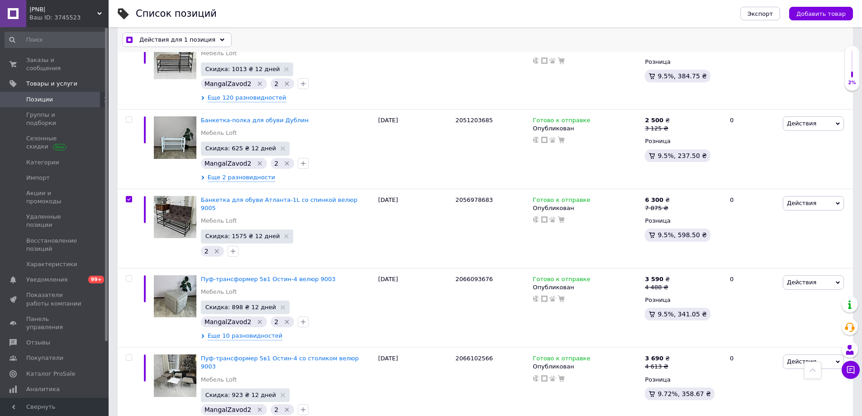
click at [147, 42] on span "Действия для 1 позиция" at bounding box center [177, 40] width 76 height 8
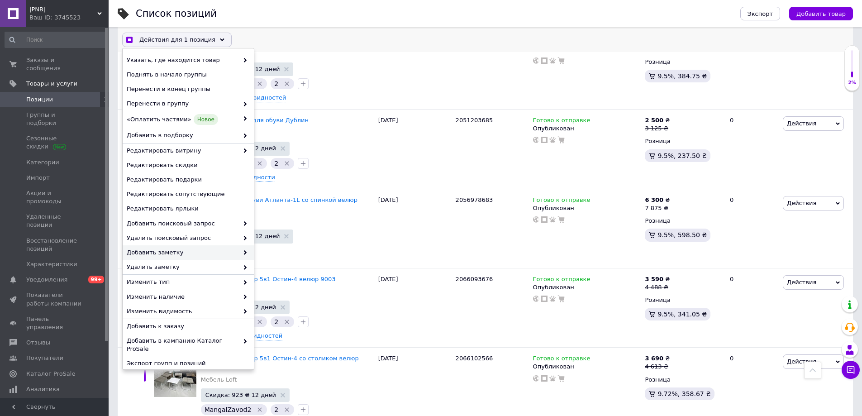
click at [135, 250] on span "Добавить заметку" at bounding box center [183, 252] width 112 height 8
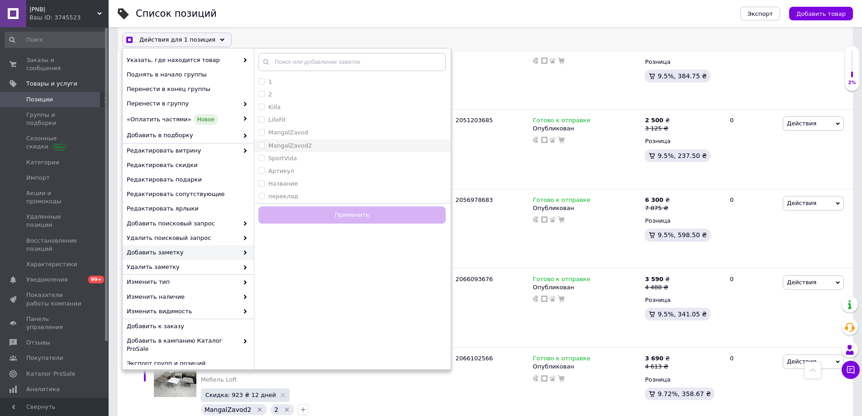
click at [319, 148] on div "MangalZavod2" at bounding box center [351, 145] width 187 height 8
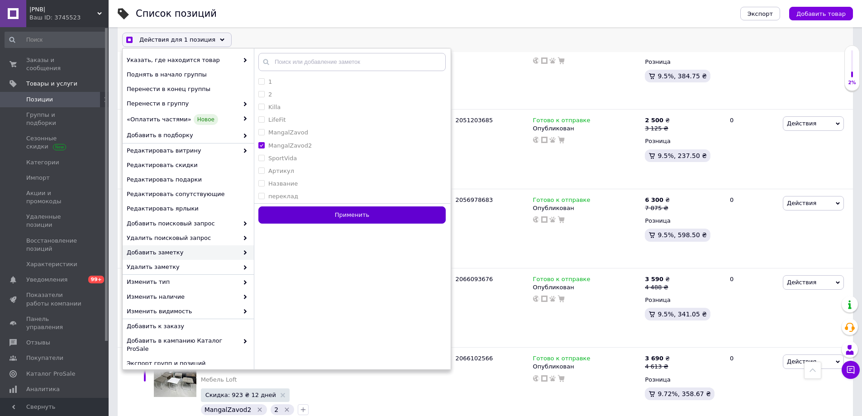
click at [311, 210] on button "Применить" at bounding box center [351, 215] width 187 height 18
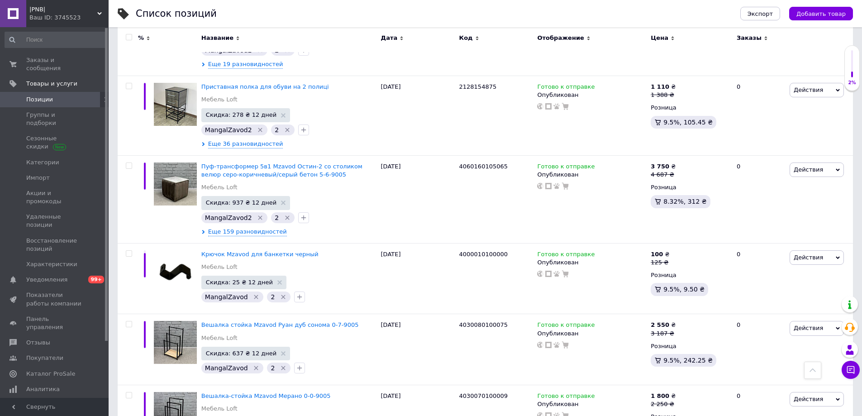
scroll to position [2489, 0]
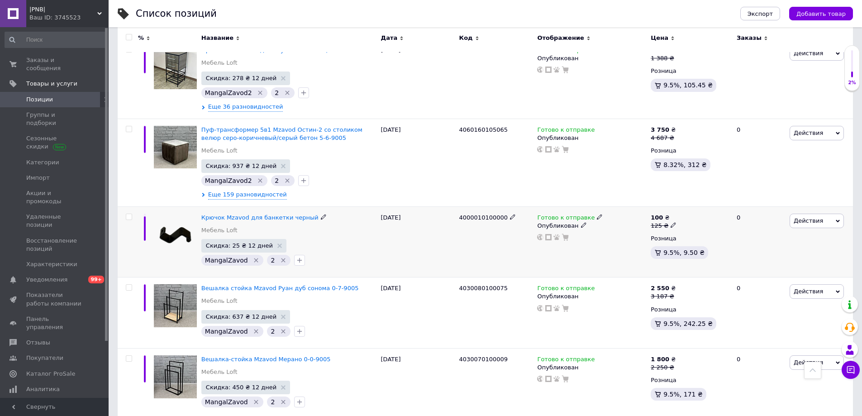
click at [126, 214] on input "checkbox" at bounding box center [129, 217] width 6 height 6
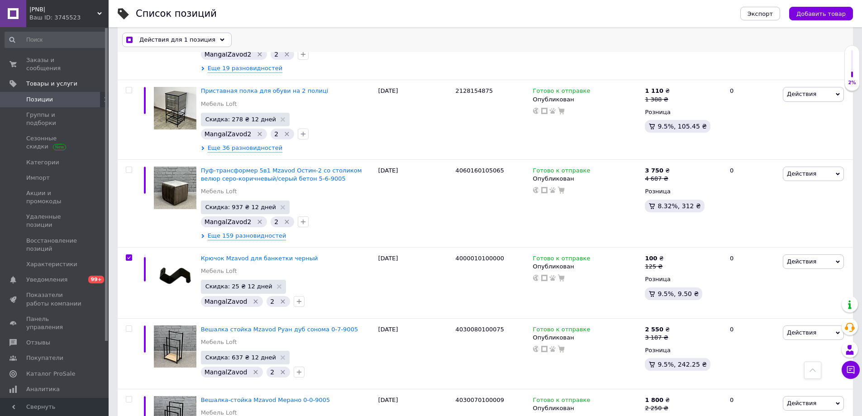
click at [148, 43] on span "Действия для 1 позиция" at bounding box center [177, 40] width 76 height 8
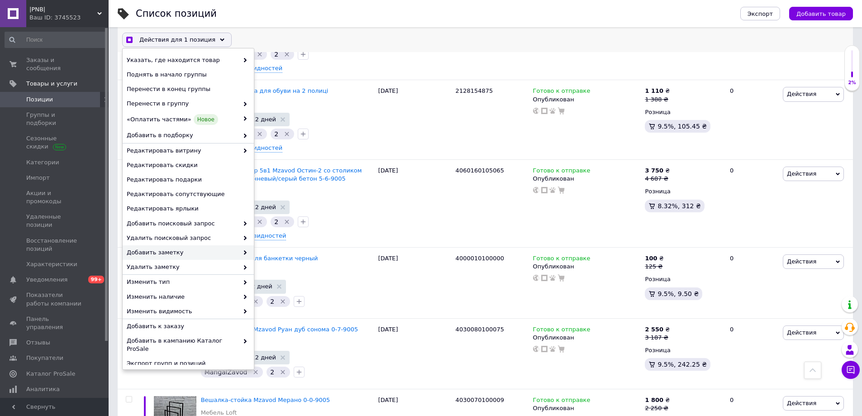
click at [135, 248] on span "Добавить заметку" at bounding box center [183, 252] width 112 height 8
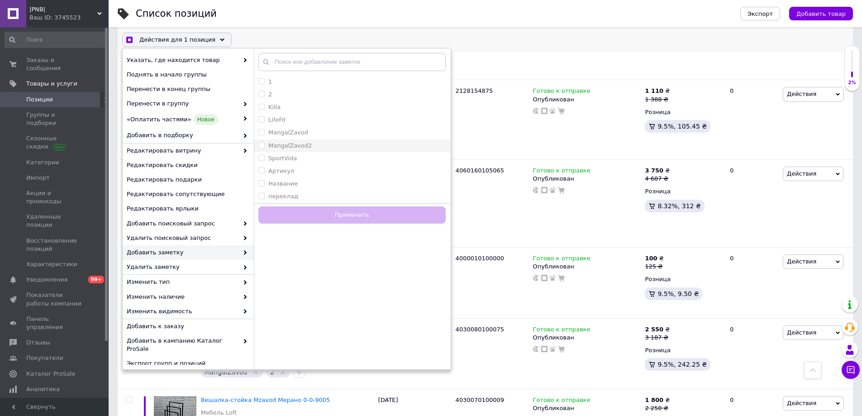
click at [321, 146] on div "MangalZavod2" at bounding box center [351, 145] width 187 height 8
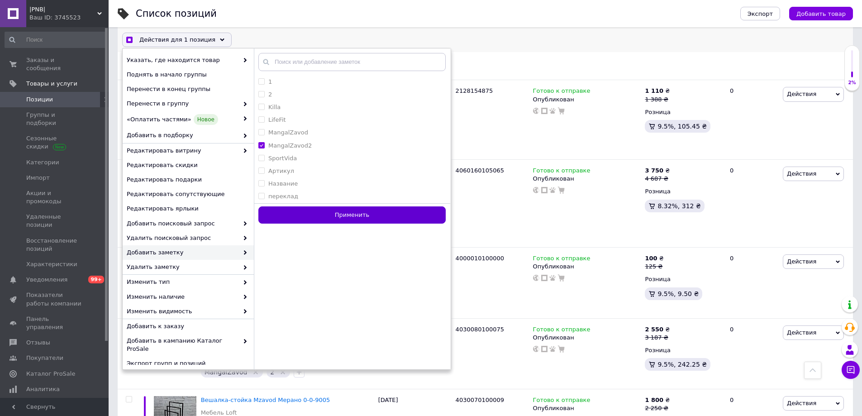
click at [312, 213] on button "Применить" at bounding box center [351, 215] width 187 height 18
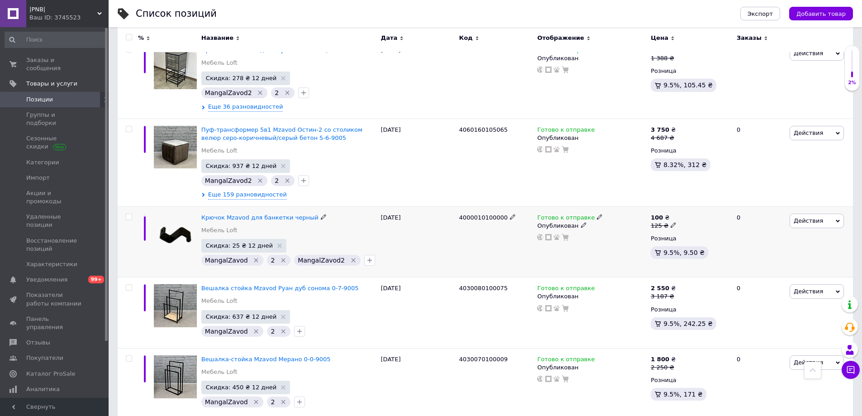
click at [253, 257] on icon "Удалить метку" at bounding box center [256, 260] width 7 height 7
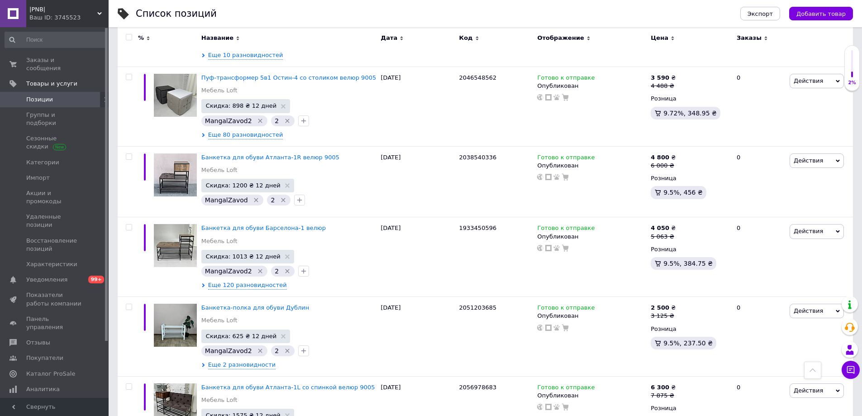
scroll to position [1491, 0]
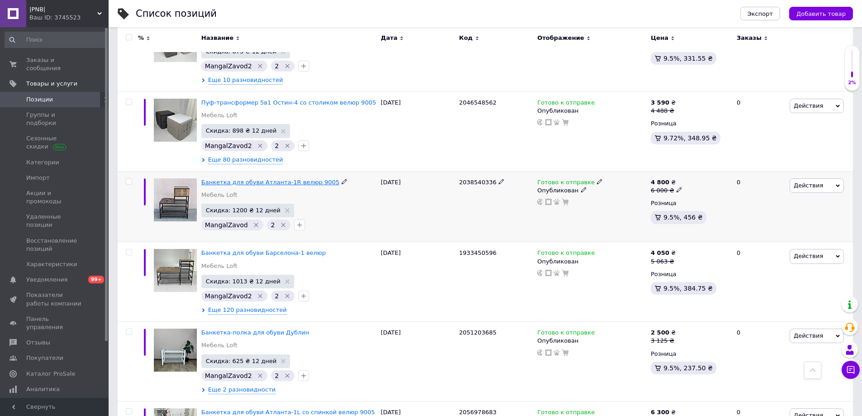
click at [210, 179] on span "Банкетка для обуви Атланта-1R велюр 9005" at bounding box center [270, 182] width 138 height 7
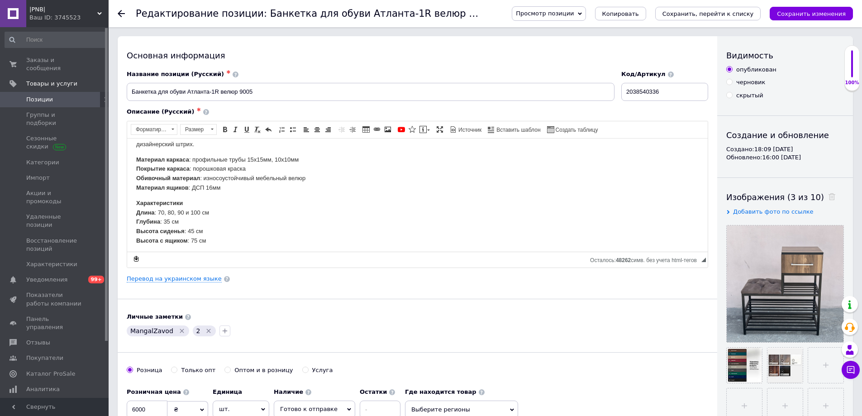
scroll to position [150, 0]
click at [119, 14] on use at bounding box center [121, 13] width 7 height 7
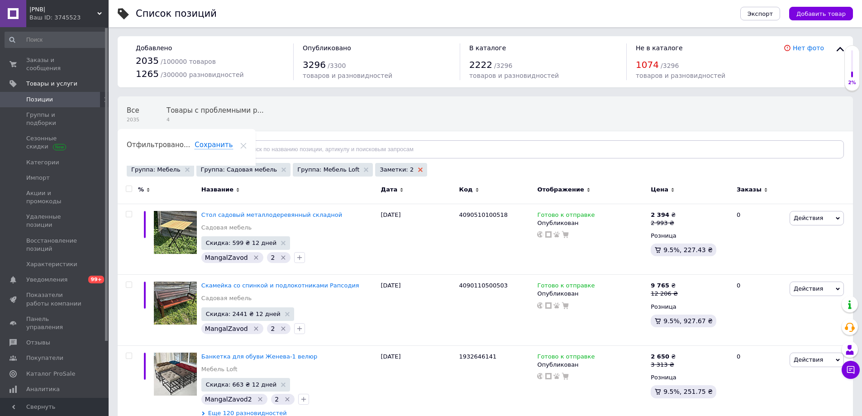
click at [418, 170] on icon at bounding box center [420, 169] width 5 height 5
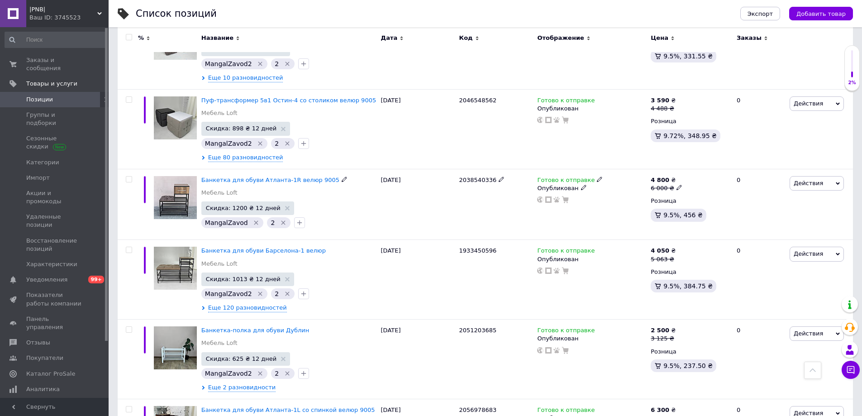
scroll to position [1539, 0]
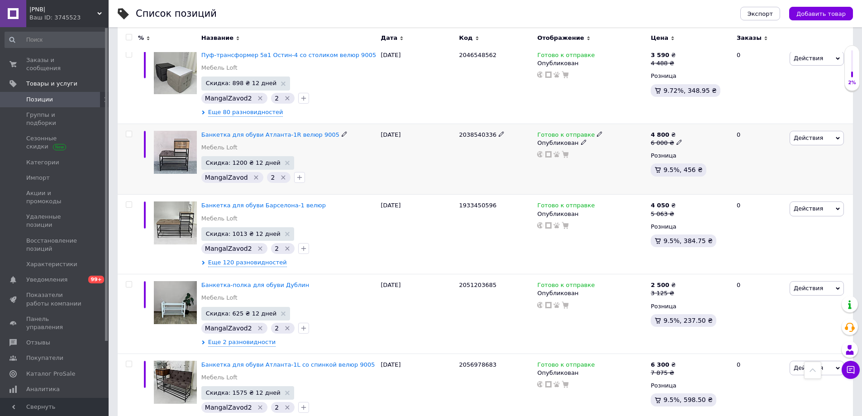
click at [126, 131] on input "checkbox" at bounding box center [129, 134] width 6 height 6
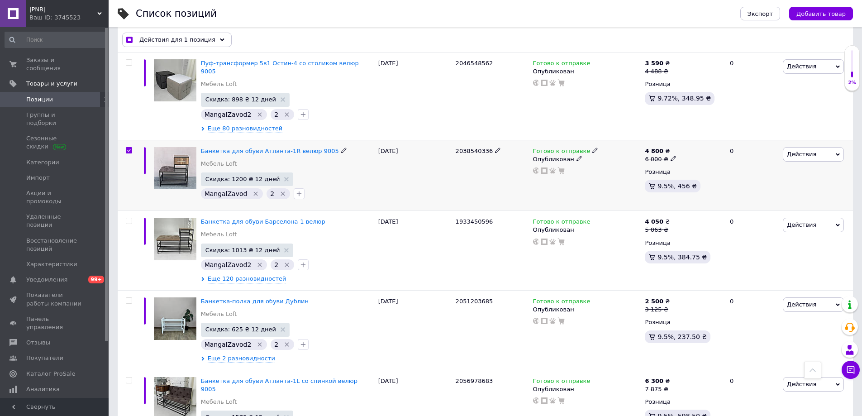
scroll to position [1538, 0]
click at [146, 42] on span "Действия для 1 позиция" at bounding box center [177, 40] width 76 height 8
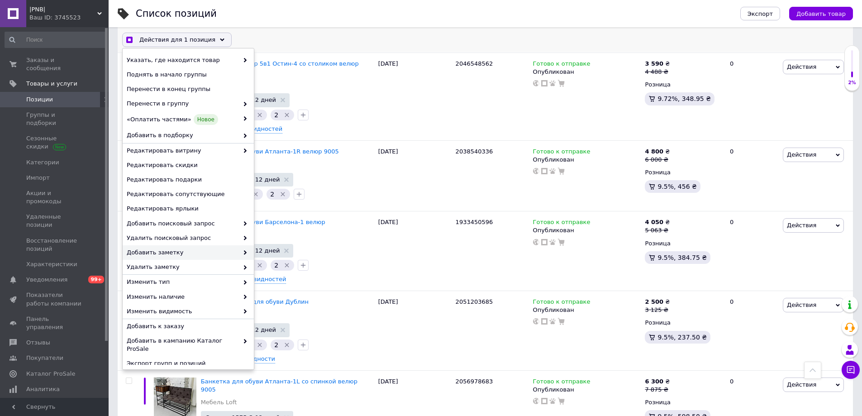
click at [135, 248] on span "Добавить заметку" at bounding box center [183, 252] width 112 height 8
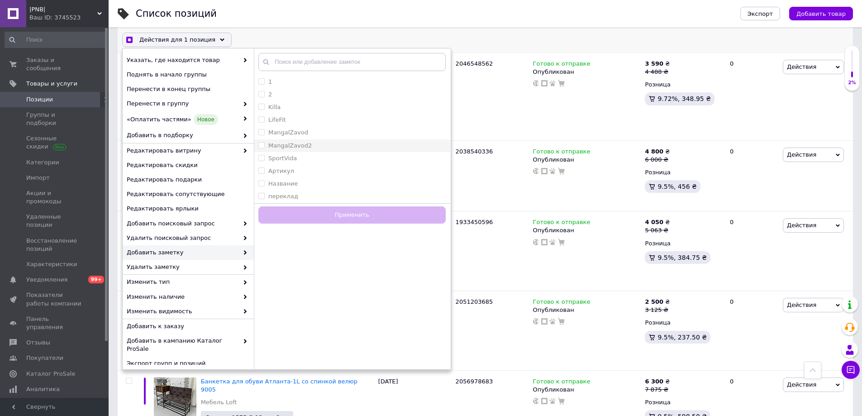
click at [322, 148] on div "MangalZavod2" at bounding box center [351, 145] width 187 height 8
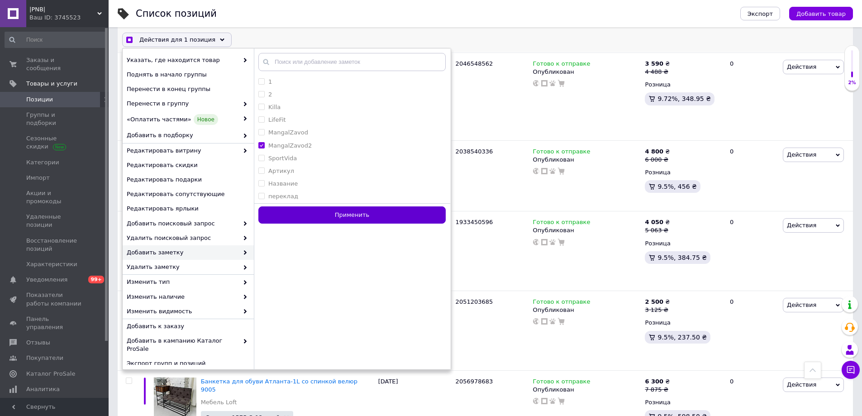
click at [311, 215] on button "Применить" at bounding box center [351, 215] width 187 height 18
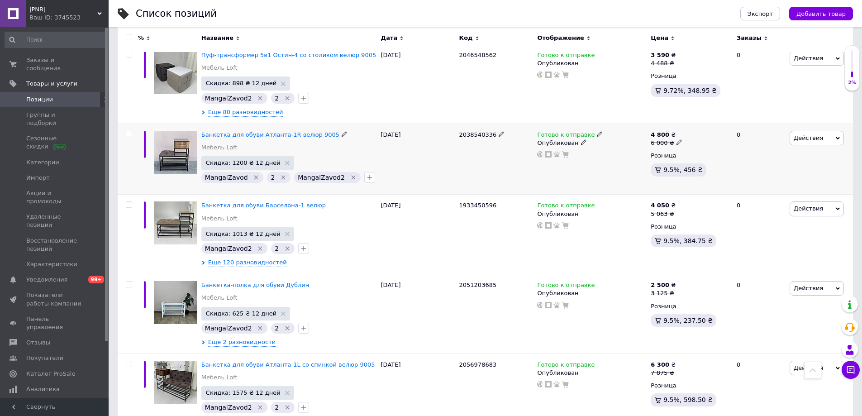
click at [253, 174] on icon "Удалить метку" at bounding box center [256, 177] width 7 height 7
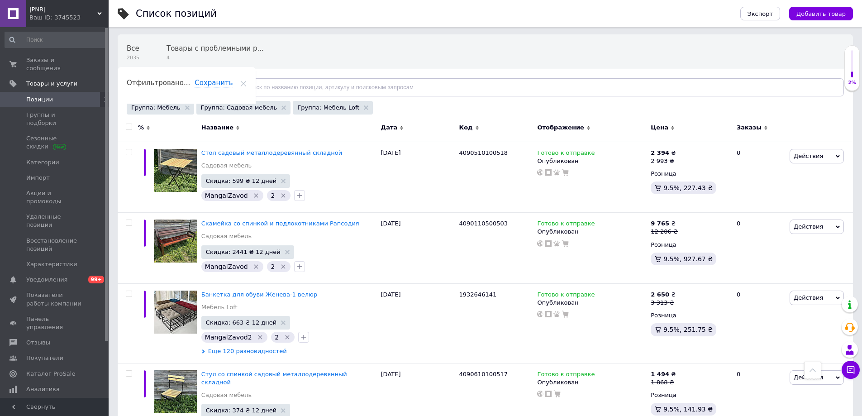
scroll to position [0, 0]
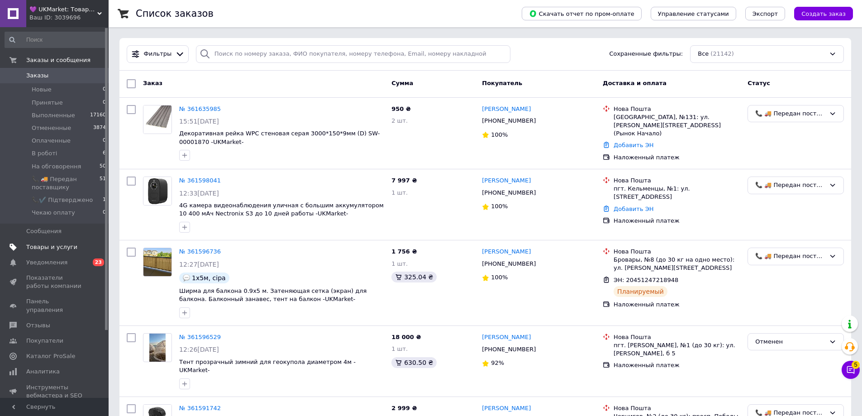
click at [34, 243] on span "Товары и услуги" at bounding box center [51, 247] width 51 height 8
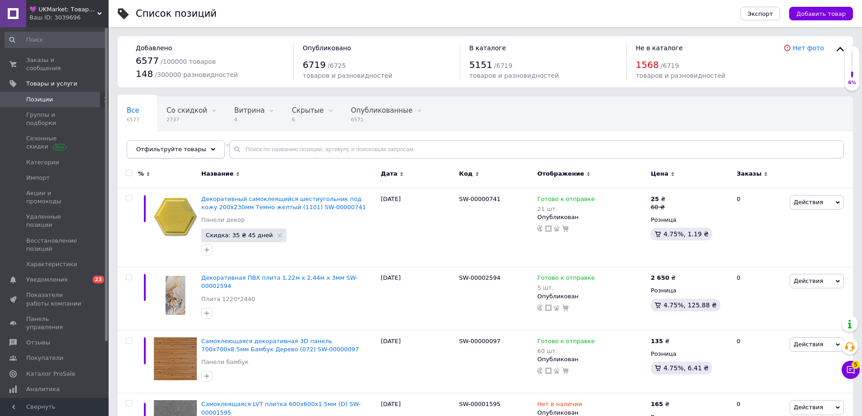
click at [144, 152] on span "Отфильтруйте товары" at bounding box center [171, 149] width 70 height 7
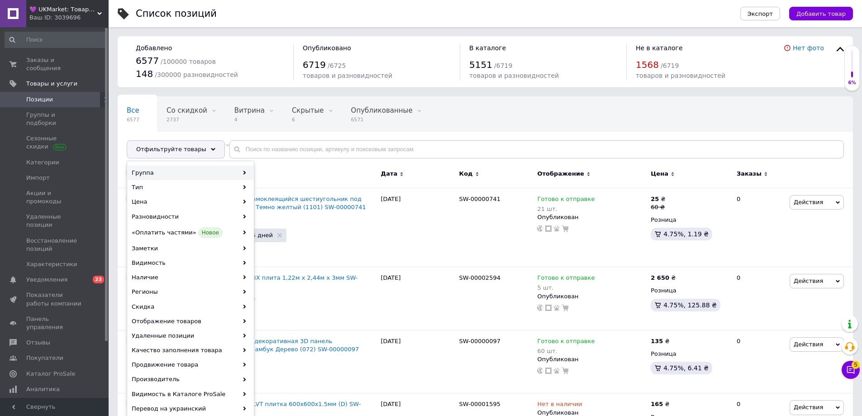
click at [168, 170] on div "Группа" at bounding box center [191, 173] width 126 height 14
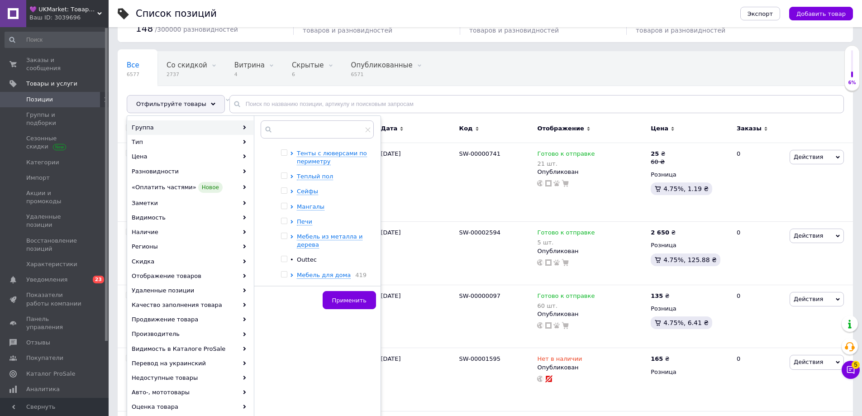
scroll to position [852, 0]
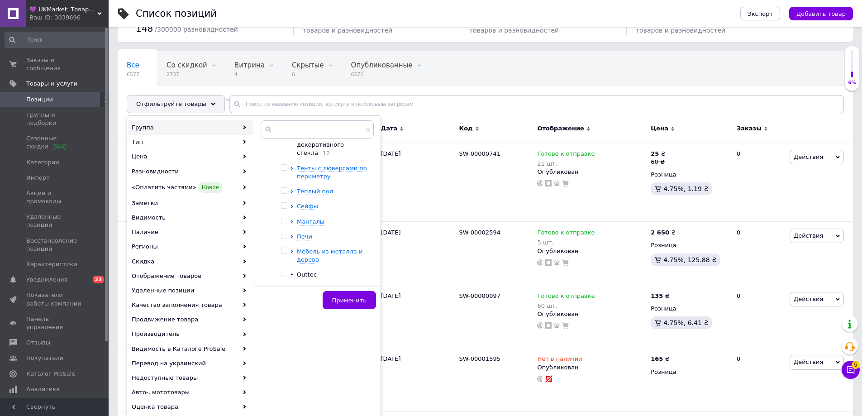
click at [283, 248] on input "checkbox" at bounding box center [284, 251] width 6 height 6
checkbox input "true"
click at [304, 248] on span "Мебель из металла и дерева" at bounding box center [330, 255] width 66 height 15
click at [320, 271] on span "Садовая мебель" at bounding box center [326, 278] width 26 height 15
checkbox input "false"
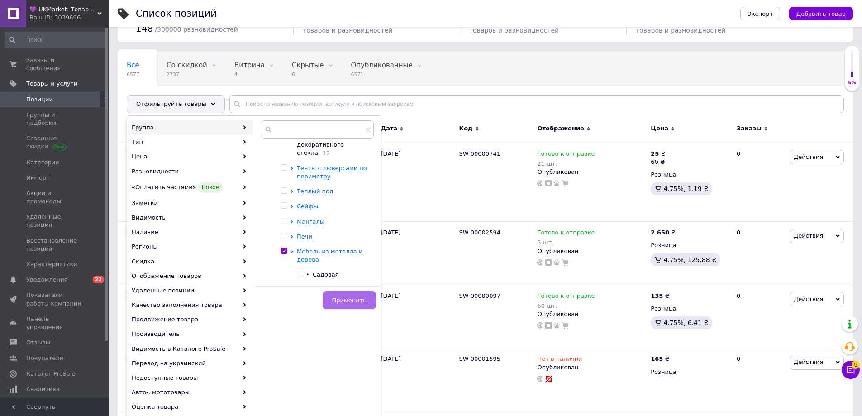
click at [345, 299] on span "Применить" at bounding box center [349, 300] width 34 height 7
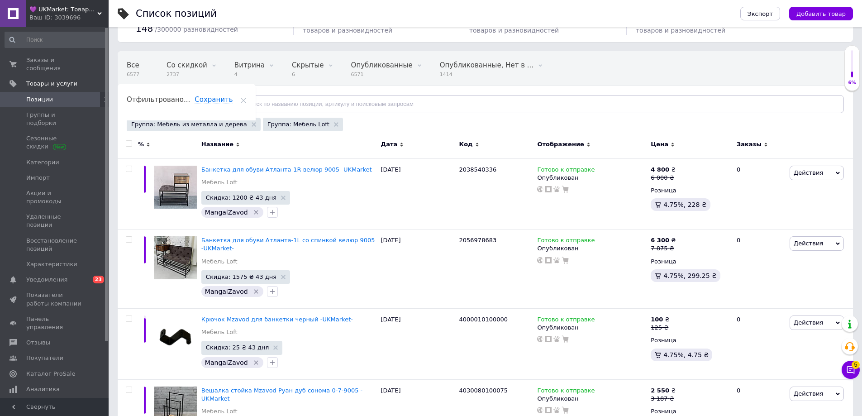
click at [127, 144] on input "checkbox" at bounding box center [129, 144] width 6 height 6
checkbox input "true"
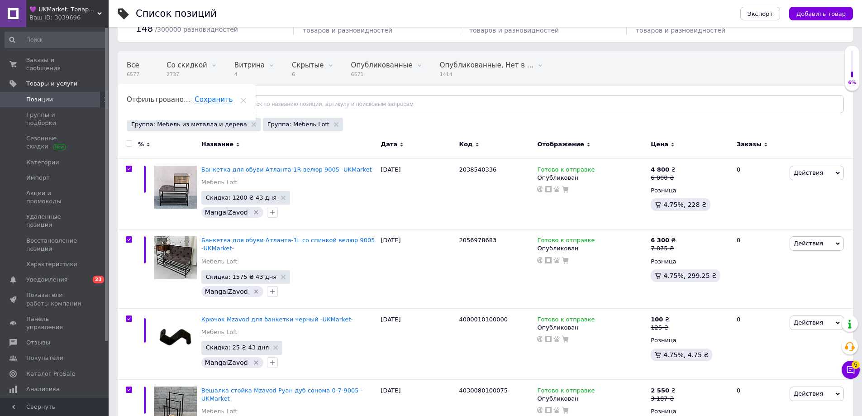
checkbox input "true"
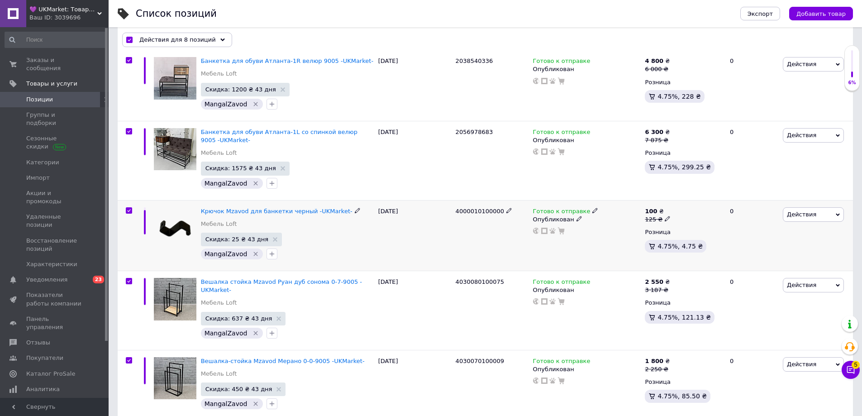
scroll to position [181, 0]
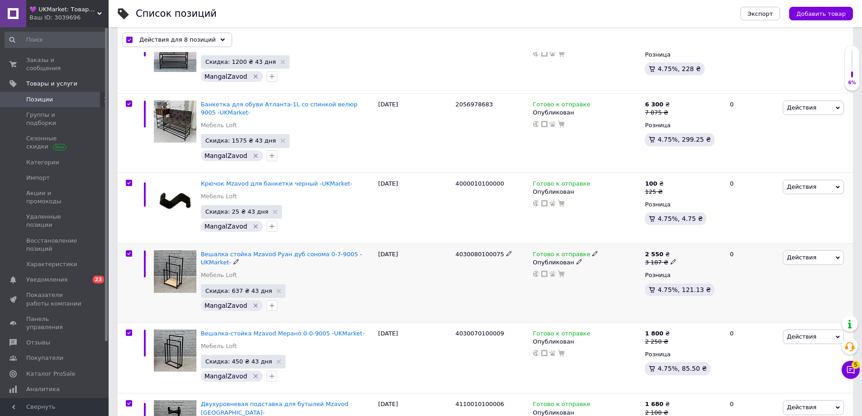
click at [129, 253] on input "checkbox" at bounding box center [129, 254] width 6 height 6
checkbox input "false"
checkbox input "true"
click at [128, 330] on input "checkbox" at bounding box center [129, 333] width 6 height 6
checkbox input "false"
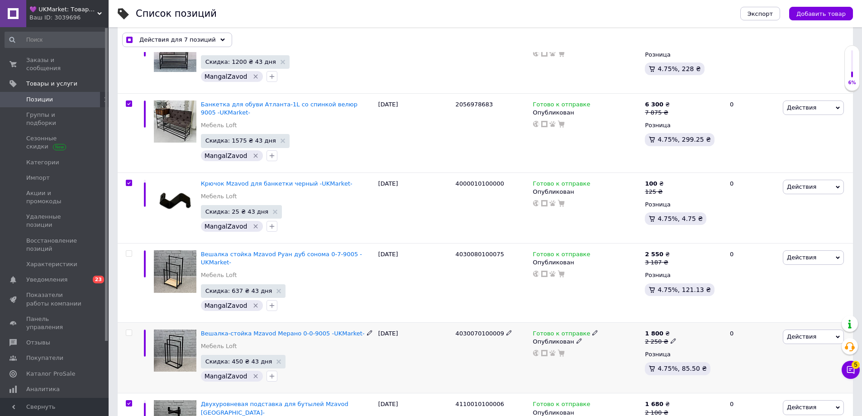
checkbox input "true"
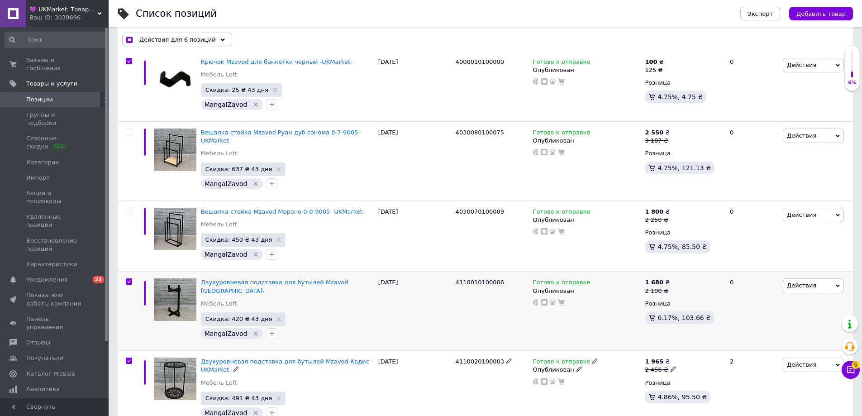
scroll to position [388, 0]
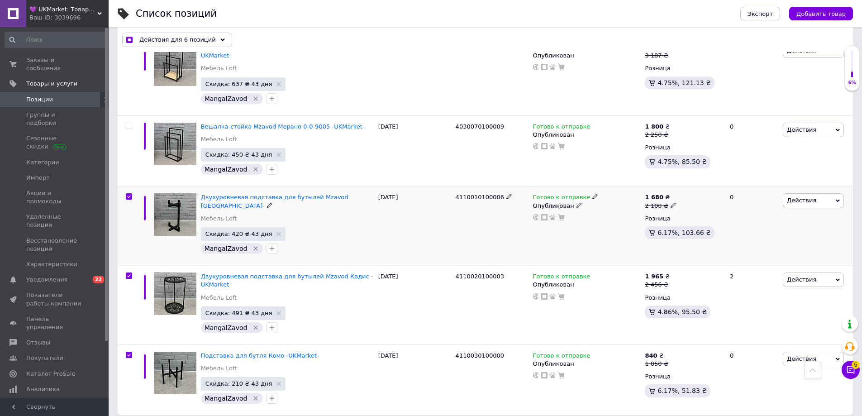
click at [129, 194] on input "checkbox" at bounding box center [129, 197] width 6 height 6
checkbox input "false"
checkbox input "true"
click at [129, 273] on input "checkbox" at bounding box center [129, 276] width 6 height 6
checkbox input "false"
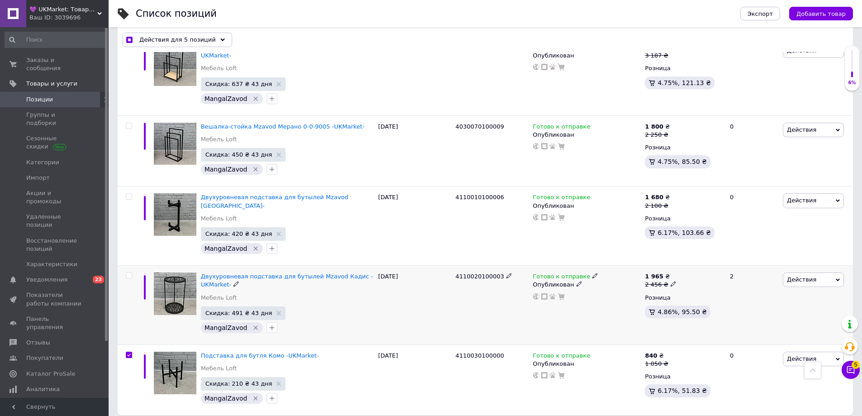
checkbox input "true"
click at [128, 352] on input "checkbox" at bounding box center [129, 355] width 6 height 6
checkbox input "false"
click at [147, 42] on span "Действия для 3 позиции" at bounding box center [177, 40] width 76 height 8
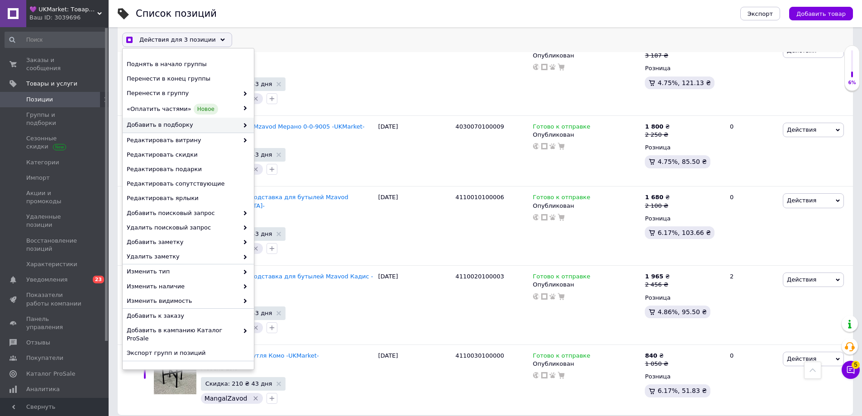
scroll to position [13, 0]
click at [224, 362] on span "Удалить" at bounding box center [187, 366] width 121 height 8
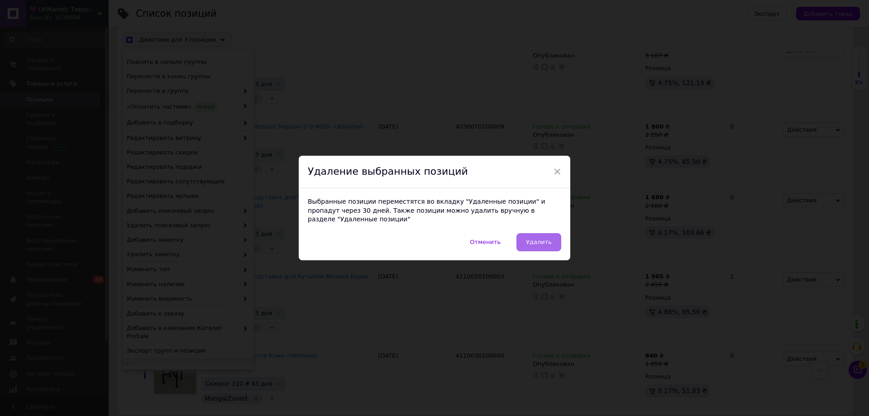
click at [544, 239] on span "Удалить" at bounding box center [539, 242] width 26 height 7
checkbox input "true"
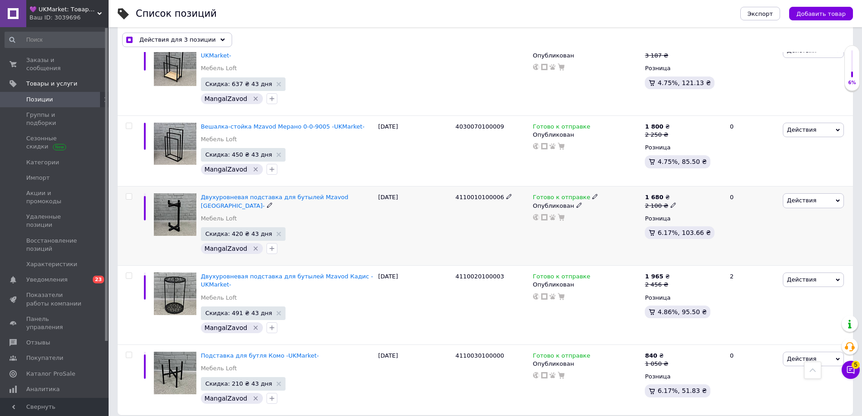
checkbox input "false"
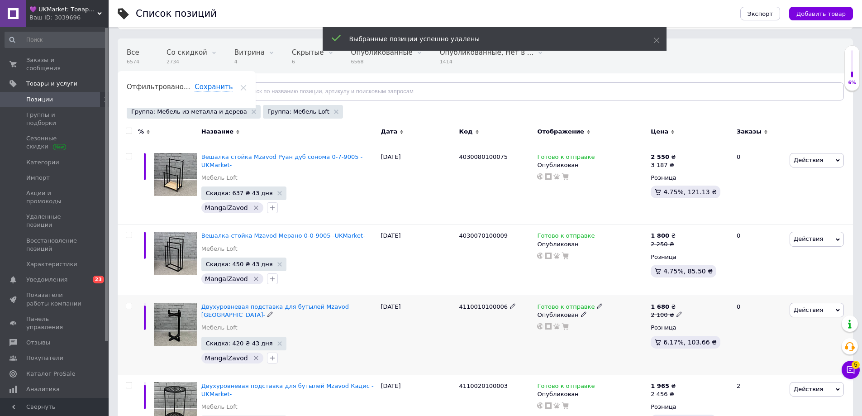
scroll to position [0, 0]
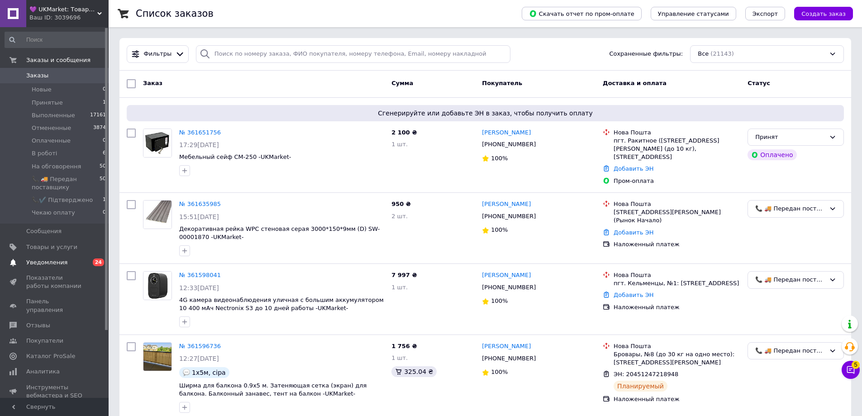
click at [42, 262] on span "Уведомления" at bounding box center [46, 262] width 41 height 8
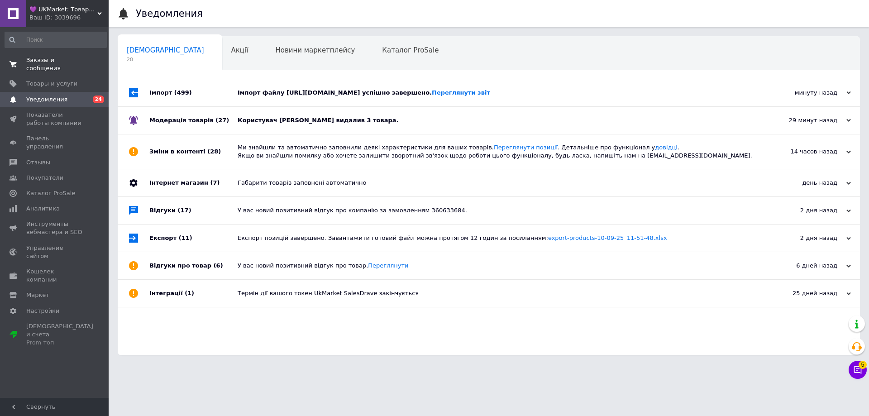
click at [35, 65] on link "Заказы и сообщения 0 0" at bounding box center [55, 65] width 111 height 24
